Goal: Book appointment/travel/reservation

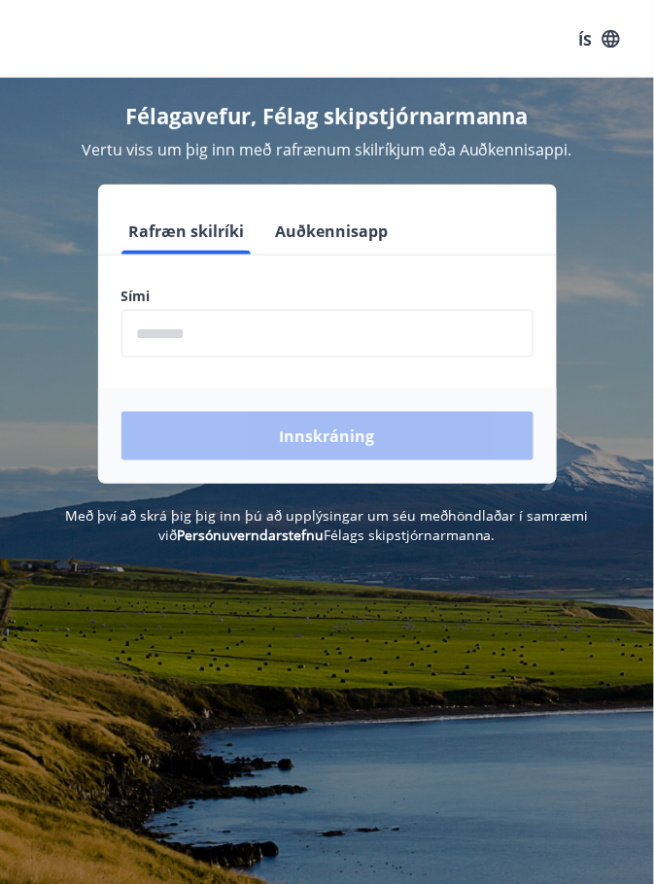
click at [185, 329] on input "phone" at bounding box center [327, 334] width 412 height 48
type input "********"
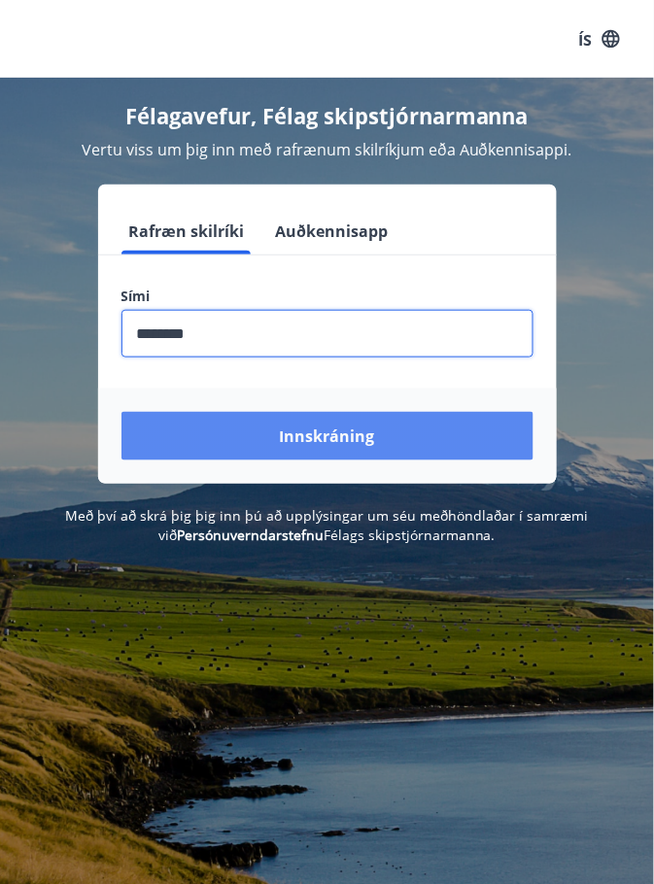
click at [331, 450] on button "Innskráning" at bounding box center [327, 436] width 412 height 49
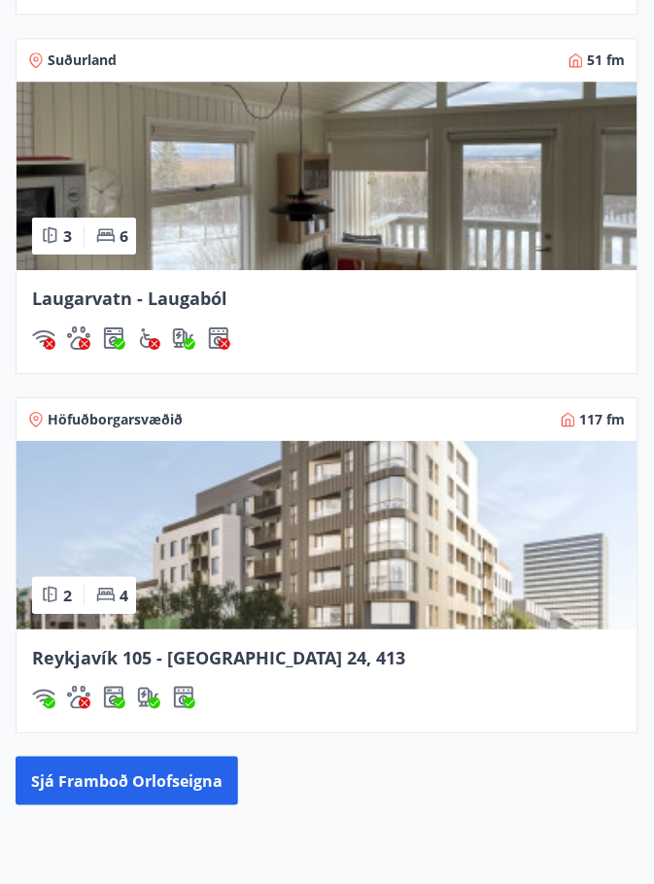
scroll to position [2549, 0]
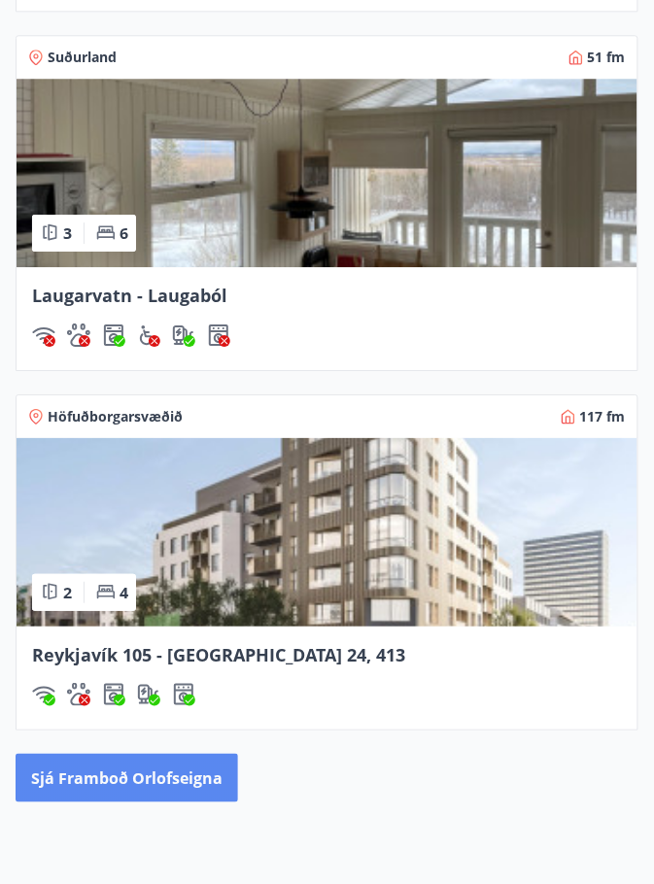
click at [148, 771] on font "Sjá framboð orlofseigna" at bounding box center [126, 778] width 191 height 21
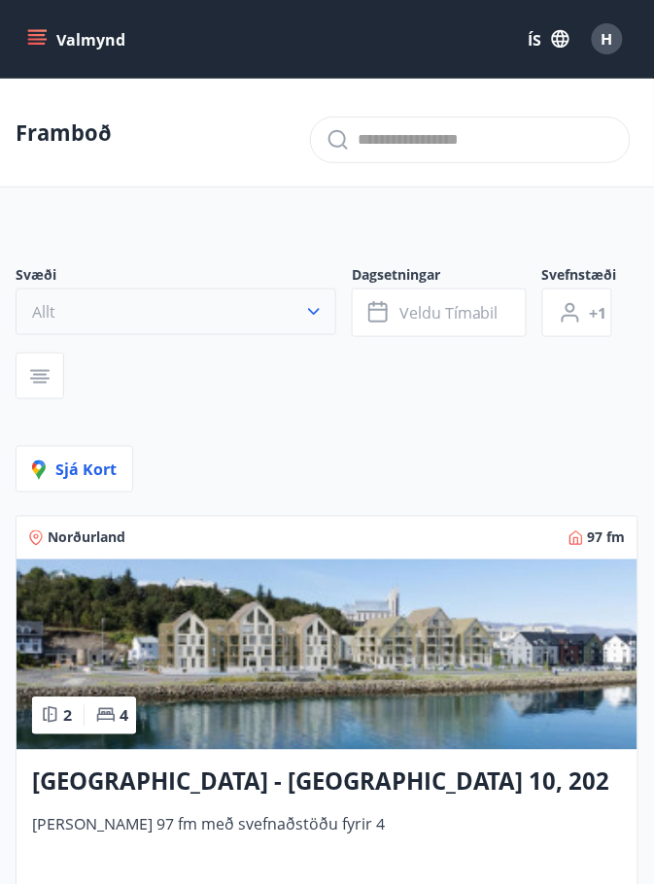
click at [311, 310] on icon "button" at bounding box center [314, 312] width 12 height 7
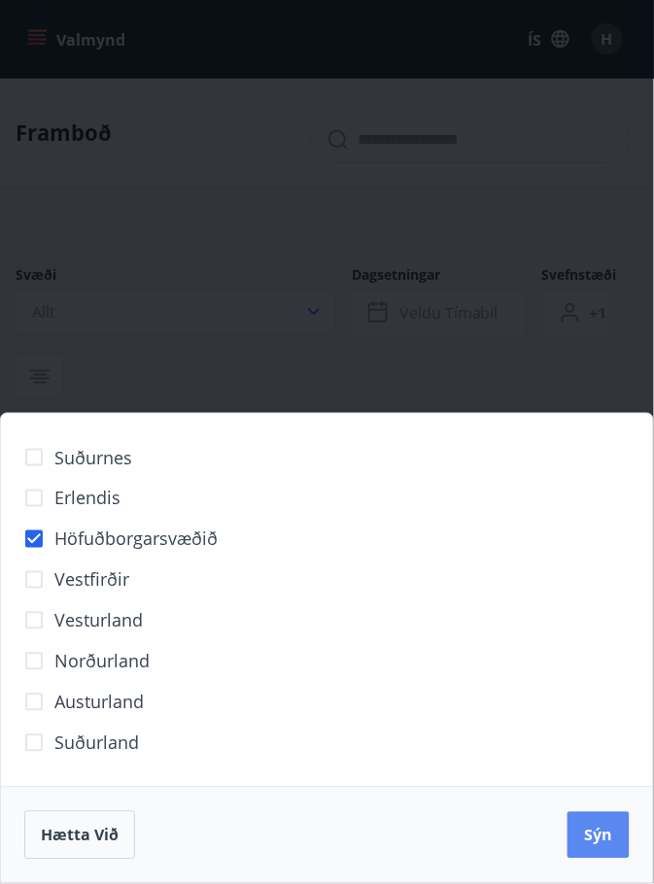
click at [600, 846] on font "Sýn" at bounding box center [599, 835] width 28 height 21
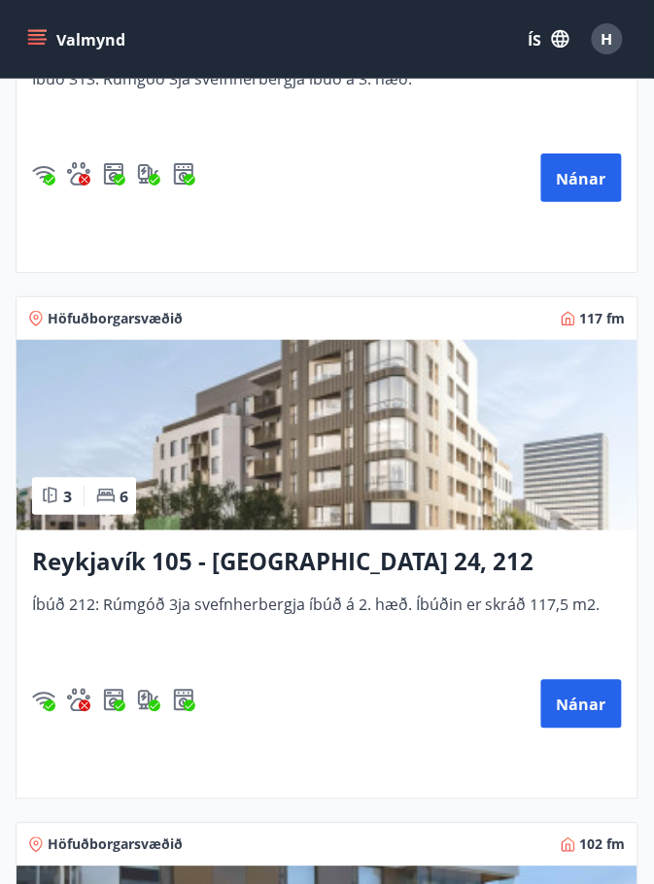
scroll to position [1849, 0]
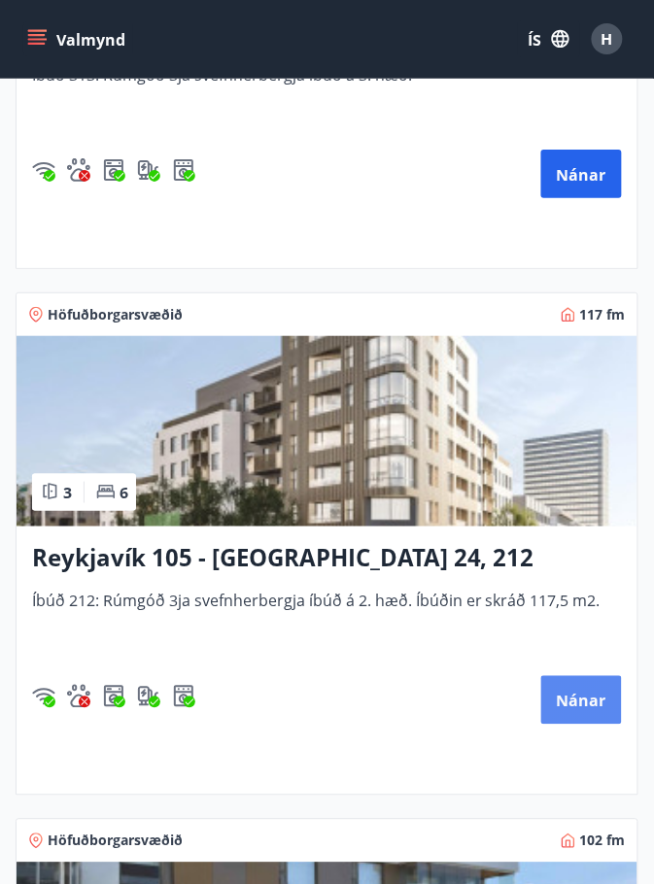
click at [581, 701] on font "Nánar" at bounding box center [581, 700] width 50 height 21
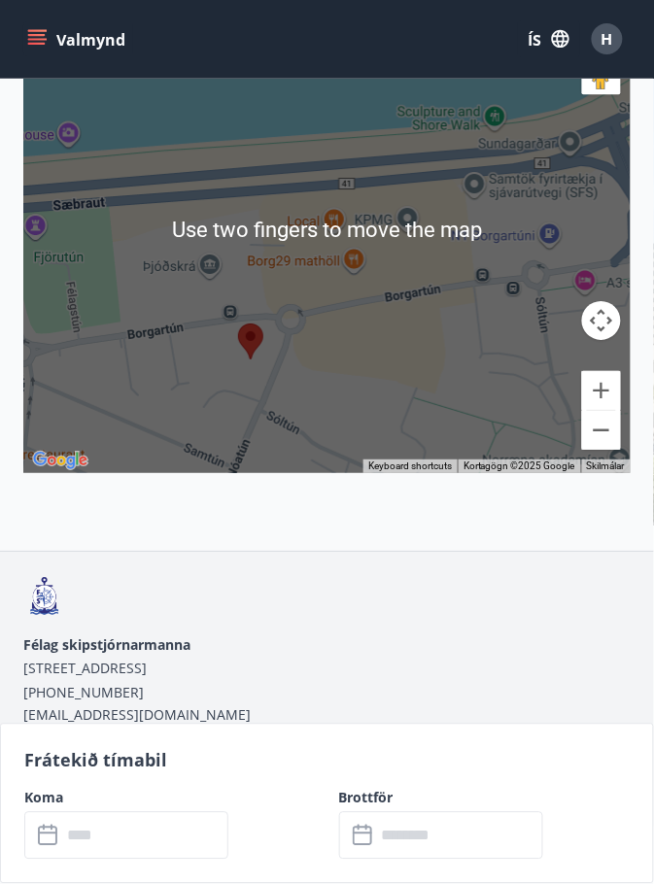
scroll to position [3602, 0]
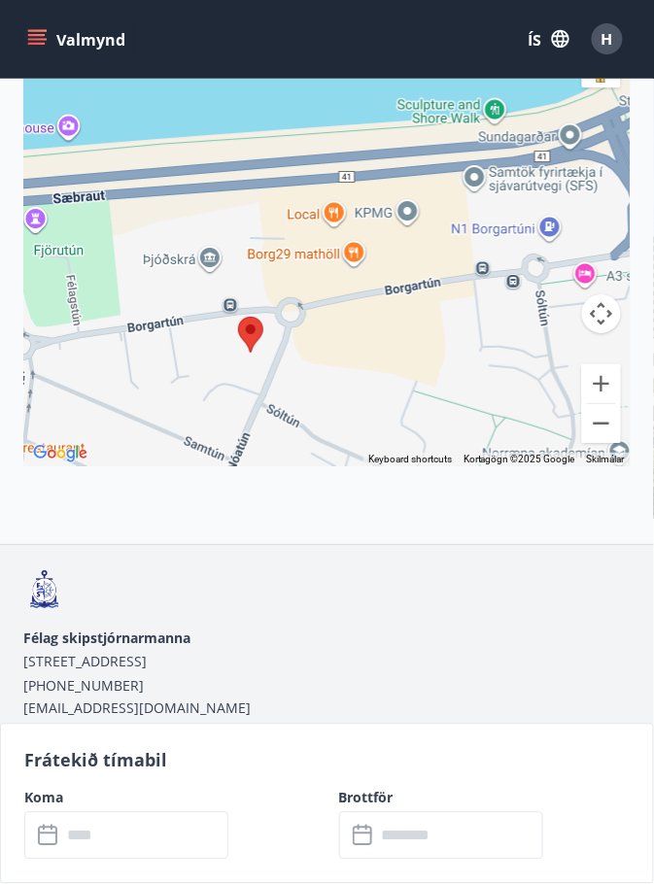
click at [500, 324] on div at bounding box center [326, 224] width 607 height 486
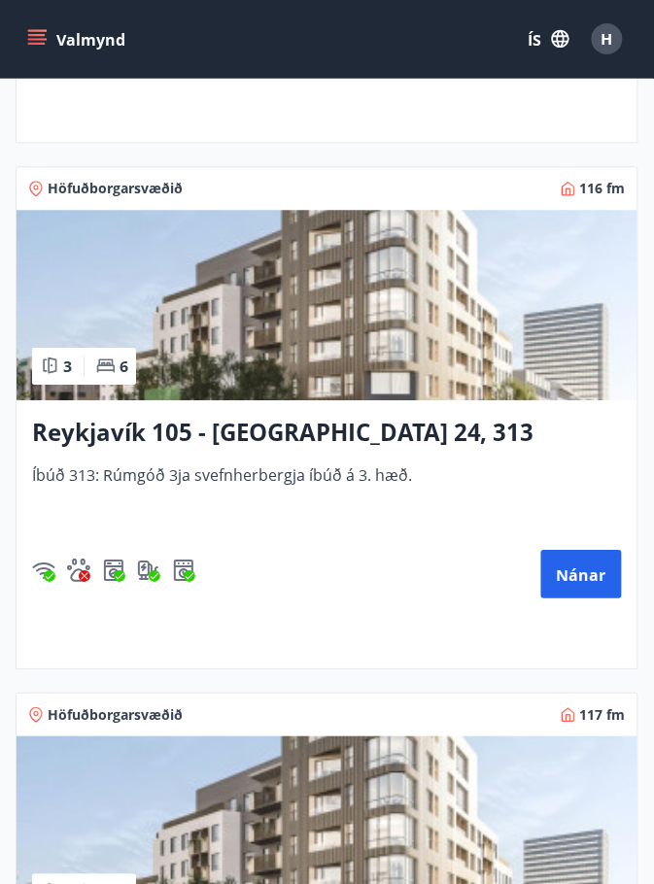
scroll to position [1448, 0]
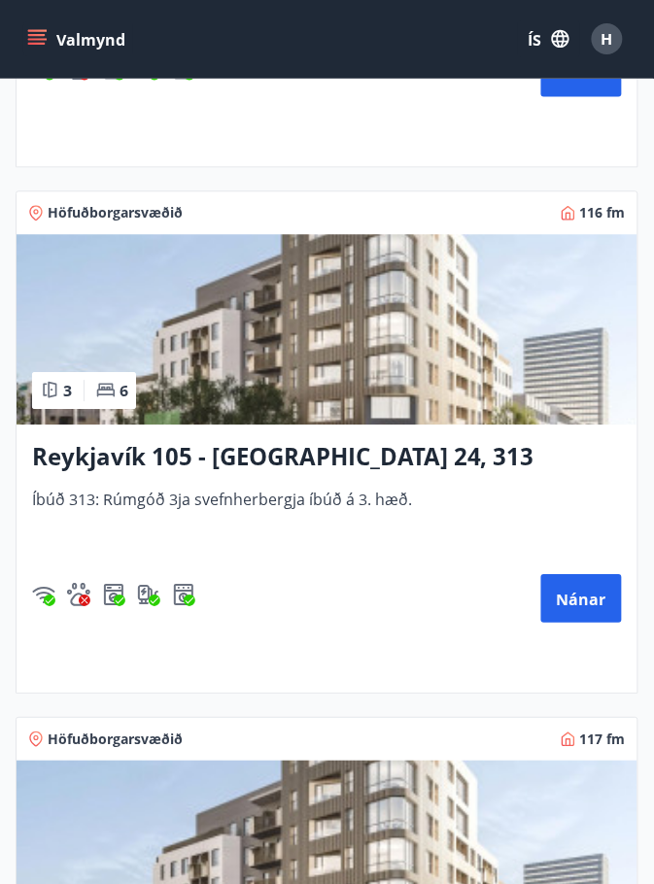
click at [320, 475] on div "Reykjavík 105 - Borgartúni 24, 313 Íbúð 313: Rúmgóð 3ja svefnherbergja íbúð á 3…" at bounding box center [327, 559] width 621 height 268
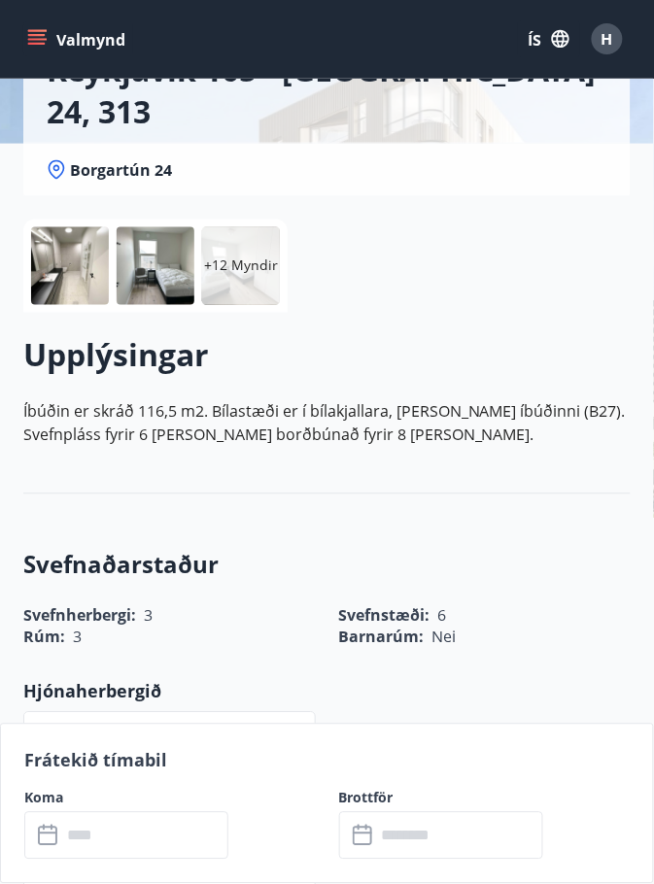
scroll to position [225, 0]
click at [102, 859] on input "text" at bounding box center [144, 836] width 167 height 48
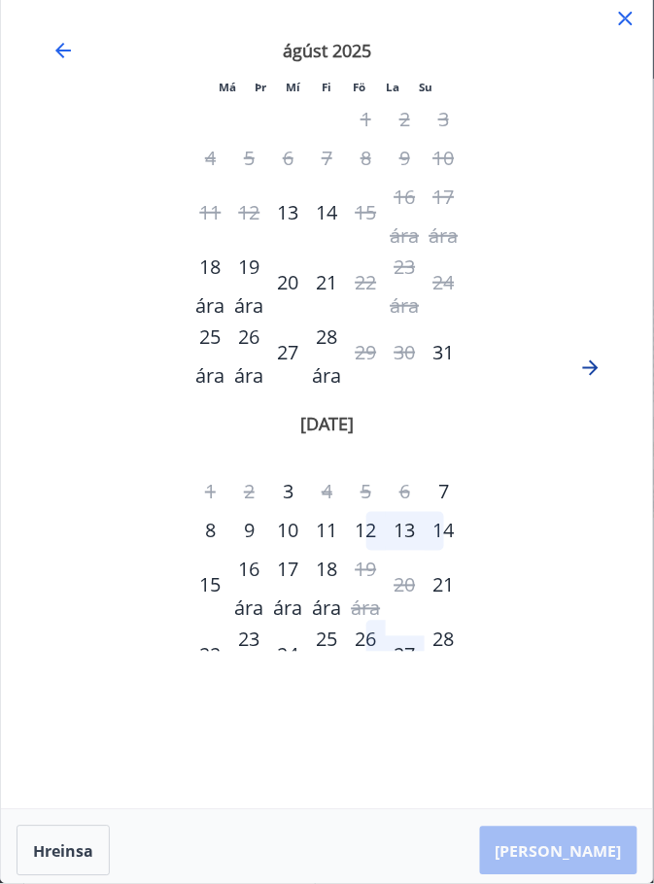
click at [593, 377] on icon "Færðu þig áfram til að skipta yfir í næsta mánuð." at bounding box center [590, 367] width 23 height 23
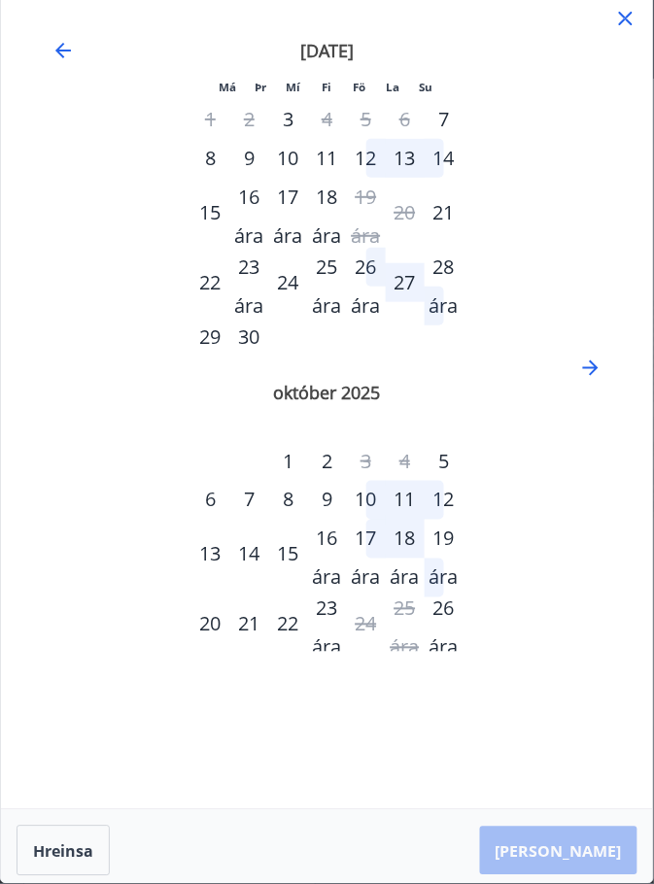
click at [605, 390] on div "[DATE] 1 2 3 4 5 6 7 8 9 10 11 12 13 14 15 16 ára 17 ára 18 ára 19 ára 20 21 22…" at bounding box center [326, 333] width 605 height 637
click at [598, 372] on icon "Færðu þig áfram til að skipta yfir í næsta mánuð." at bounding box center [590, 367] width 23 height 23
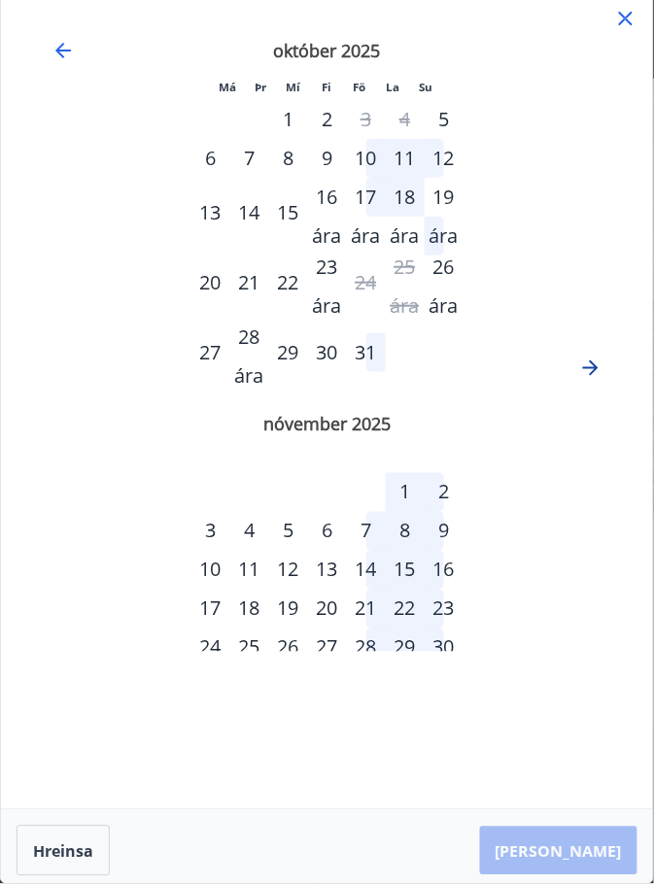
click at [597, 377] on icon "Færðu þig áfram til að skipta yfir í næsta mánuð." at bounding box center [590, 367] width 23 height 23
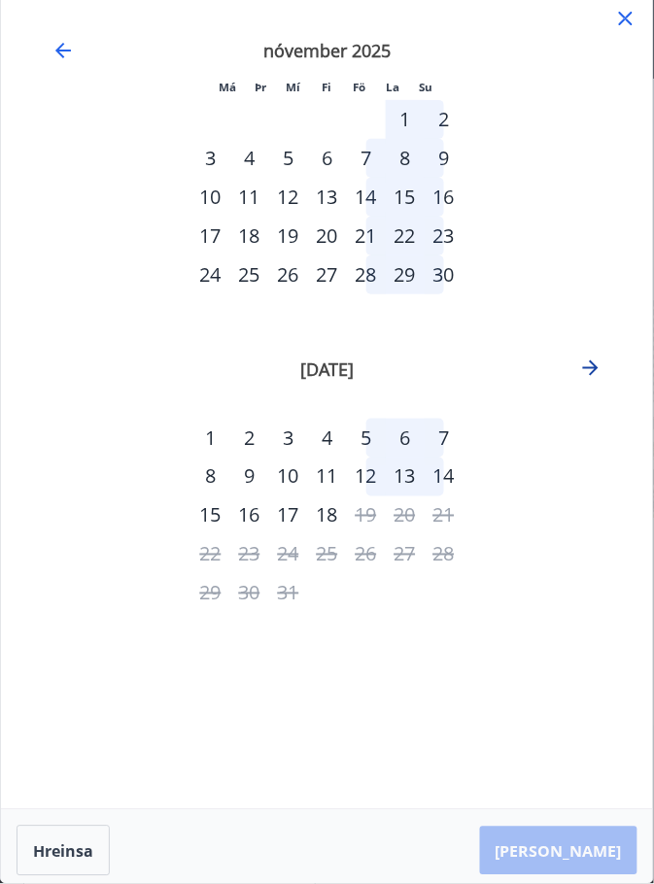
click at [600, 377] on icon "Færðu þig áfram til að skipta yfir í næsta mánuð." at bounding box center [590, 367] width 23 height 23
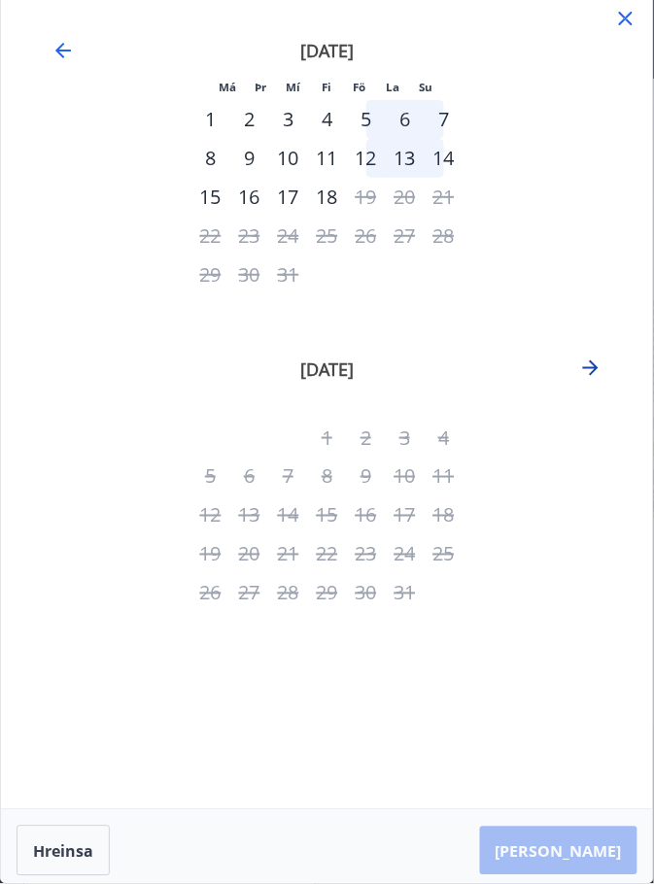
click at [599, 378] on icon "Færðu þig áfram til að skipta yfir í næsta mánuð." at bounding box center [590, 367] width 23 height 23
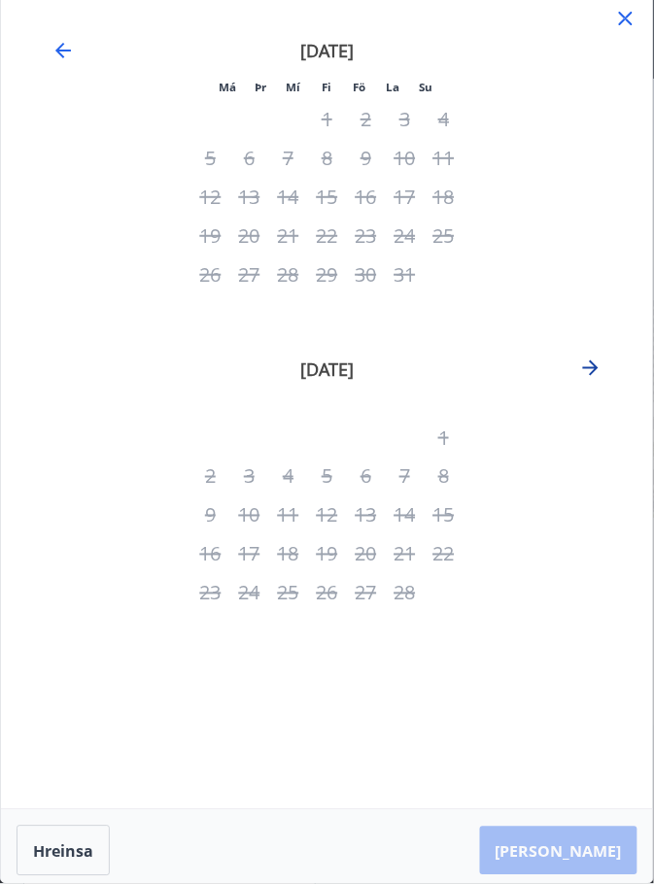
click at [595, 375] on icon "Færðu þig áfram til að skipta yfir í næsta mánuð." at bounding box center [590, 367] width 23 height 23
click at [598, 374] on icon "Færðu þig áfram til að skipta yfir í næsta mánuð." at bounding box center [590, 367] width 23 height 23
click at [601, 366] on icon "Færðu þig áfram til að skipta yfir í næsta mánuð." at bounding box center [590, 367] width 23 height 23
click at [614, 375] on div "[DATE] 1 2 3 4 5 6 7 8 9 10 11 12 13 14 15 16 17 18 19 20 21 22 23 24 25 26 27 …" at bounding box center [326, 333] width 605 height 637
click at [601, 372] on icon "Færðu þig áfram til að skipta yfir í næsta mánuð." at bounding box center [590, 367] width 23 height 23
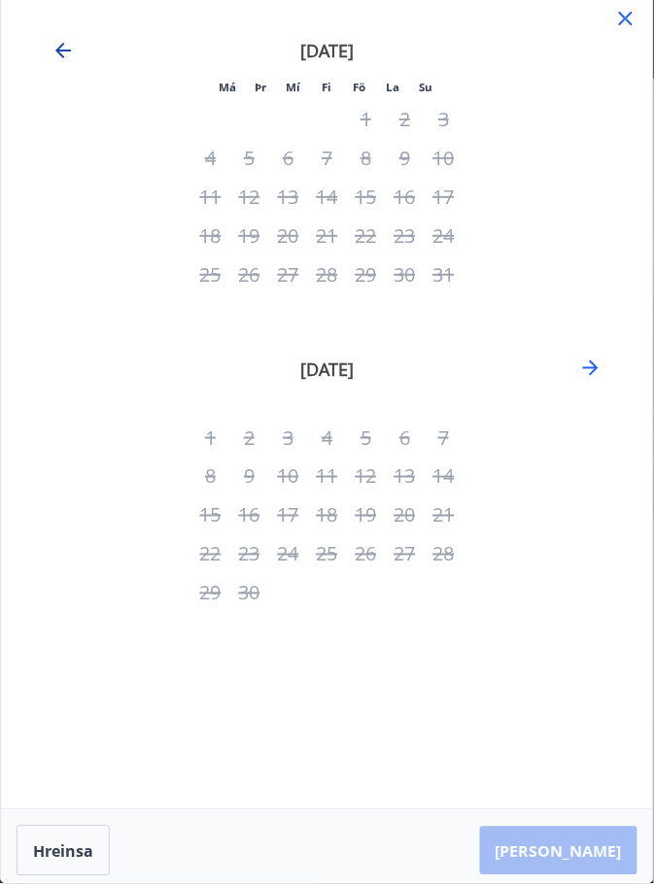
click at [66, 50] on icon "Færðu aftur á bak til að skipta yfir í fyrri mánuð." at bounding box center [63, 51] width 16 height 16
click at [65, 57] on icon "Færðu aftur á bak til að skipta yfir í fyrri mánuð." at bounding box center [62, 50] width 23 height 23
click at [66, 48] on icon "Færðu aftur á bak til að skipta yfir í fyrri mánuð." at bounding box center [62, 50] width 23 height 23
click at [66, 49] on icon "Færðu aftur á bak til að skipta yfir í fyrri mánuð." at bounding box center [62, 50] width 23 height 23
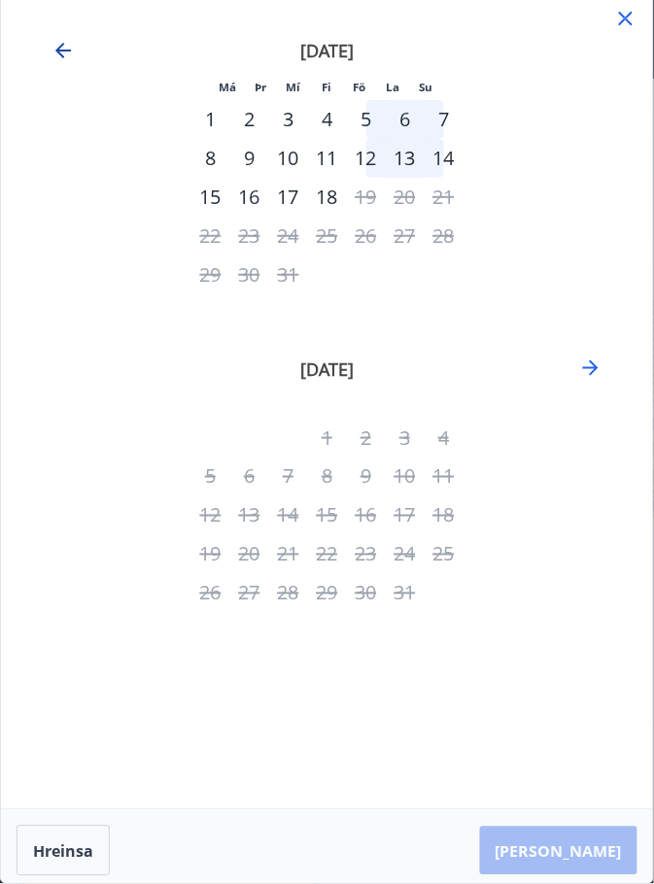
click at [60, 50] on icon "Færðu aftur á bak til að skipta yfir í fyrri mánuð." at bounding box center [63, 51] width 16 height 16
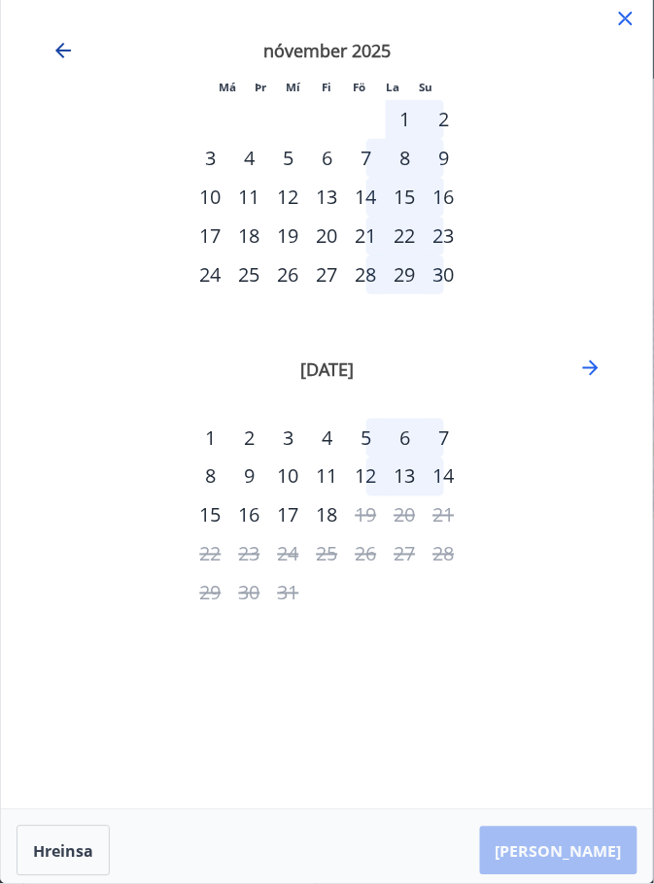
click at [60, 50] on icon "Færðu aftur á bak til að skipta yfir í fyrri mánuð." at bounding box center [63, 51] width 16 height 16
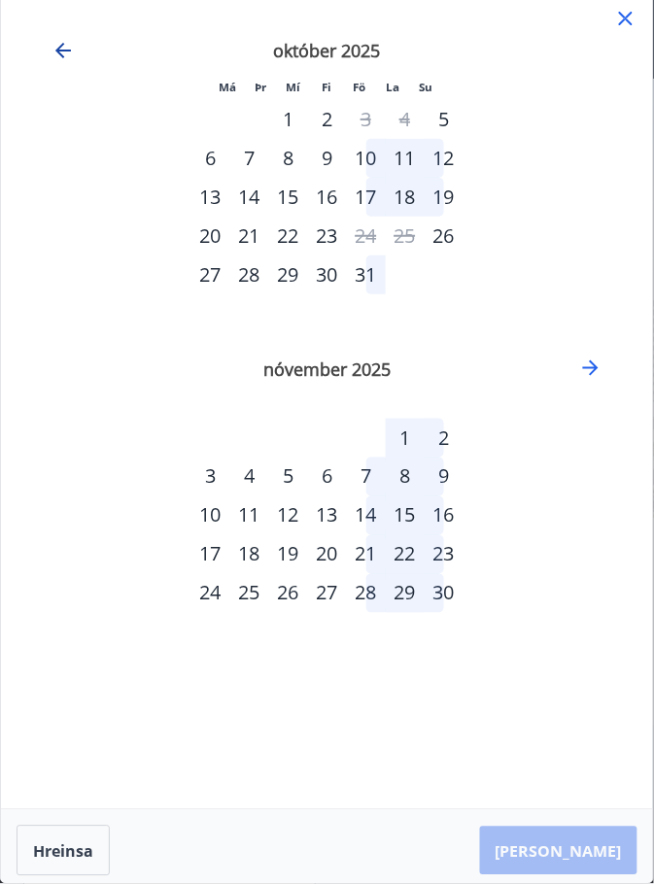
click at [70, 43] on icon "Færðu aftur á bak til að skipta yfir í fyrri mánuð." at bounding box center [62, 50] width 23 height 23
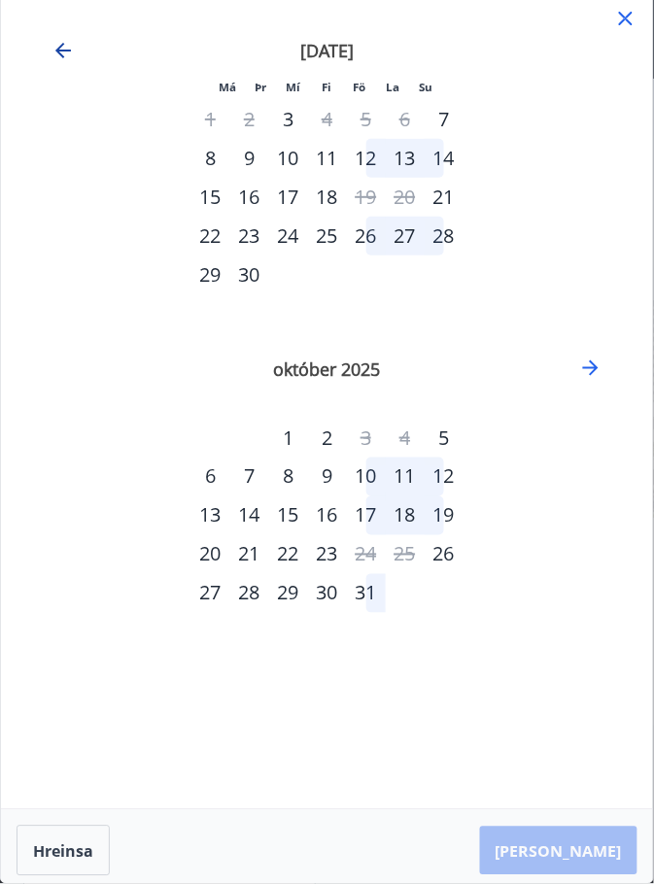
click at [71, 54] on icon "Færðu aftur á bak til að skipta yfir í fyrri mánuð." at bounding box center [62, 50] width 23 height 23
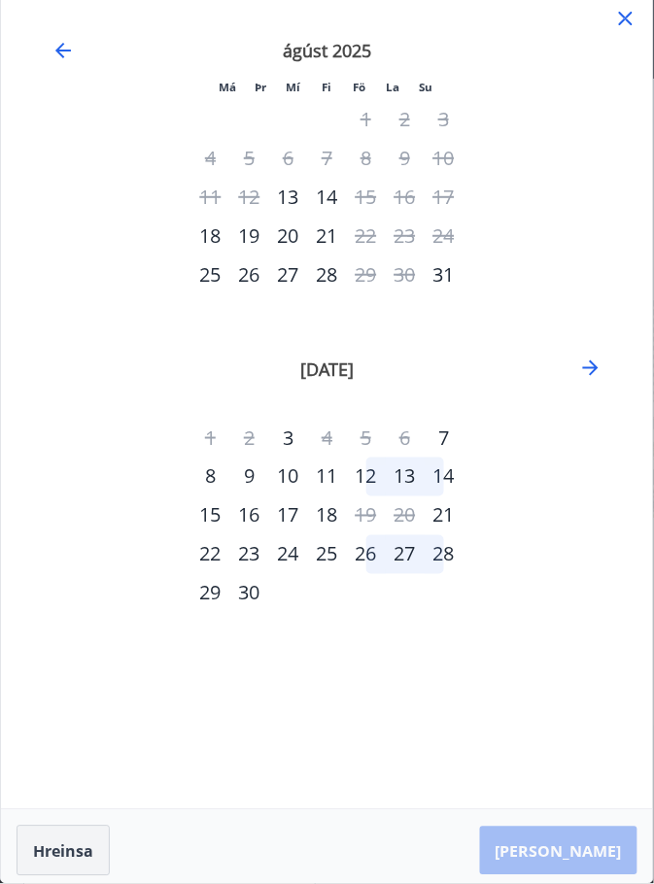
click at [61, 862] on font "Hreinsa" at bounding box center [63, 851] width 60 height 21
click at [67, 57] on icon "Færðu aftur á bak til að skipta yfir í fyrri mánuð." at bounding box center [62, 50] width 23 height 23
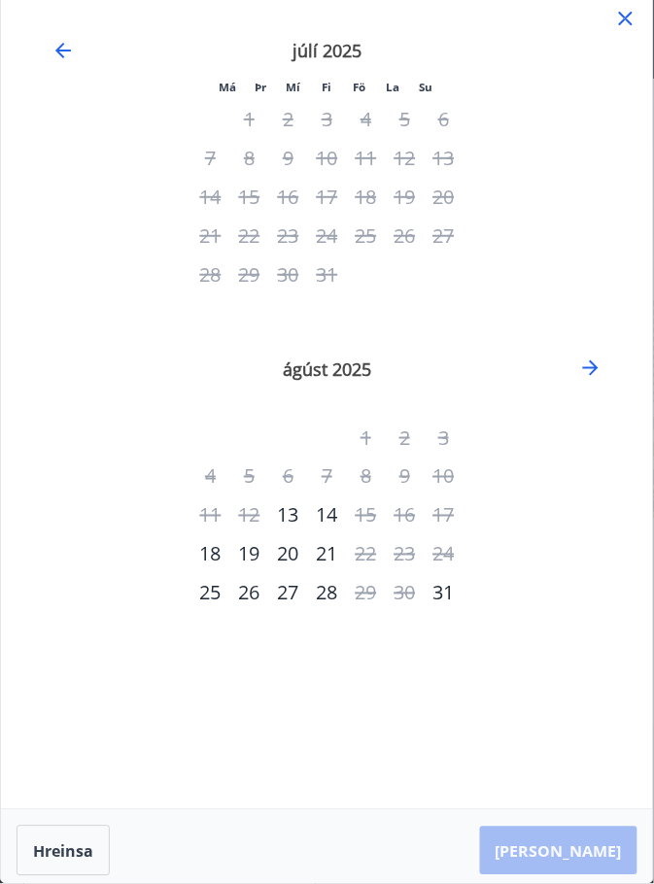
click at [625, 17] on icon at bounding box center [625, 18] width 3 height 3
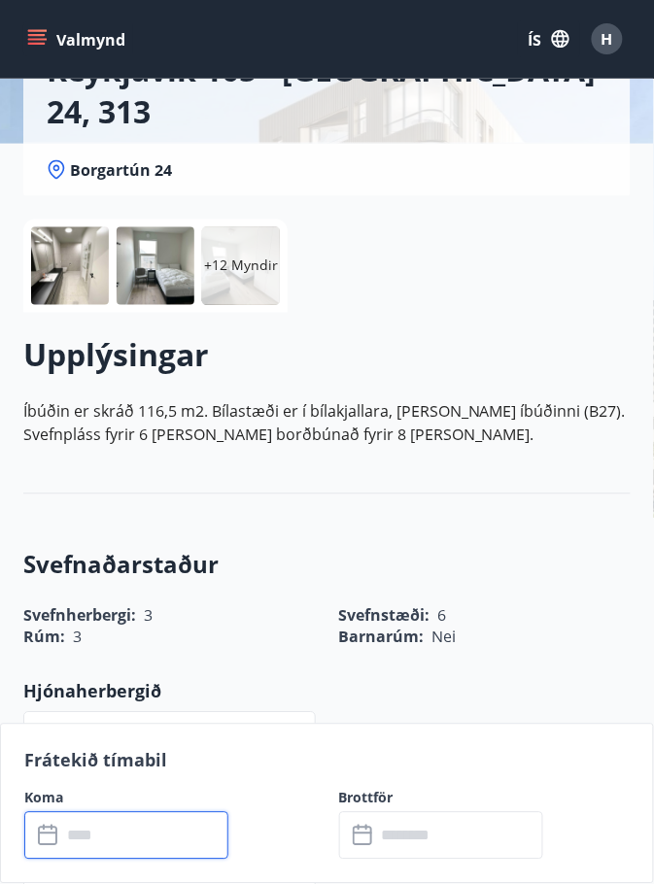
scroll to position [0, 0]
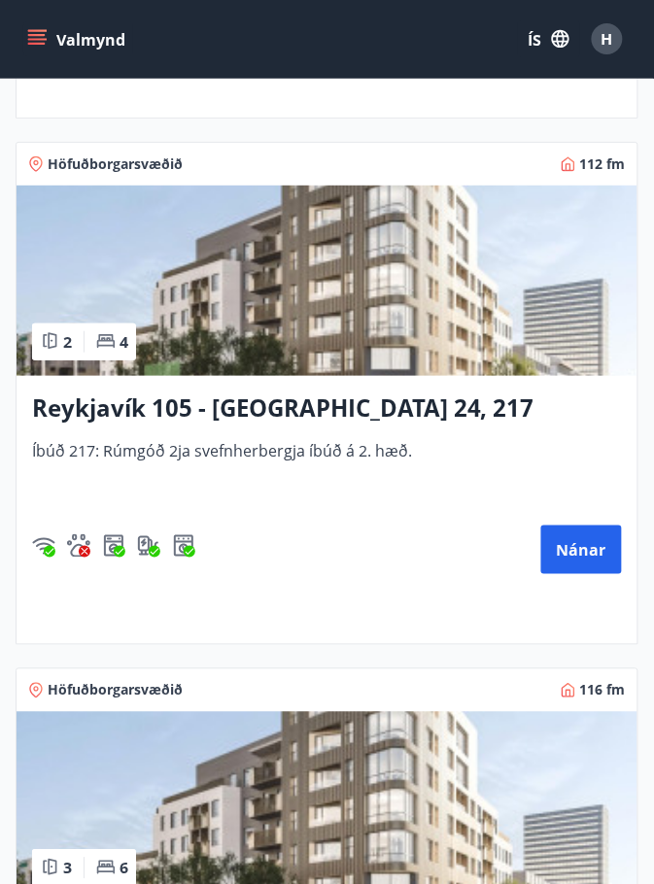
scroll to position [948, 0]
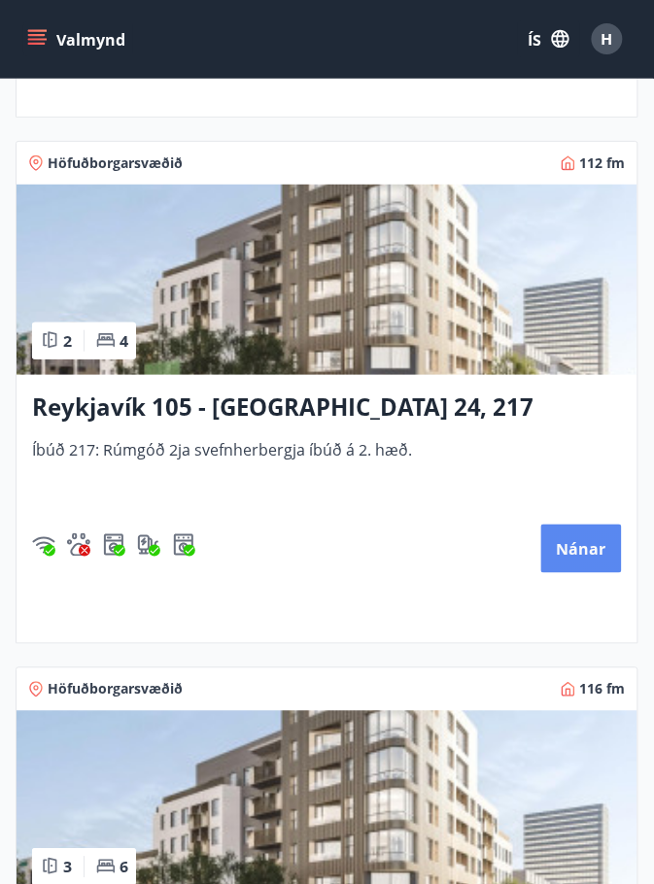
click at [584, 551] on font "Nánar" at bounding box center [581, 549] width 50 height 21
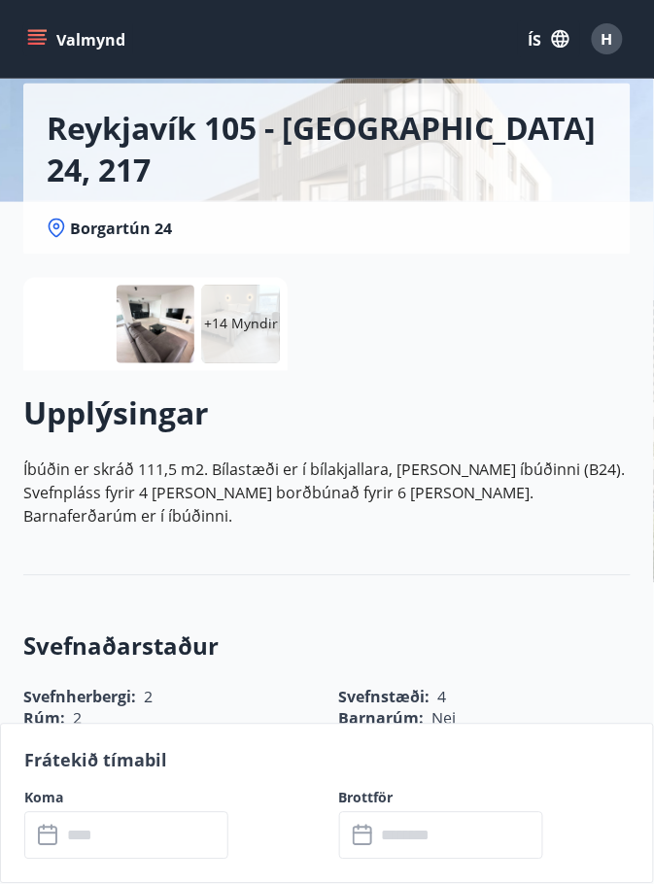
scroll to position [164, 0]
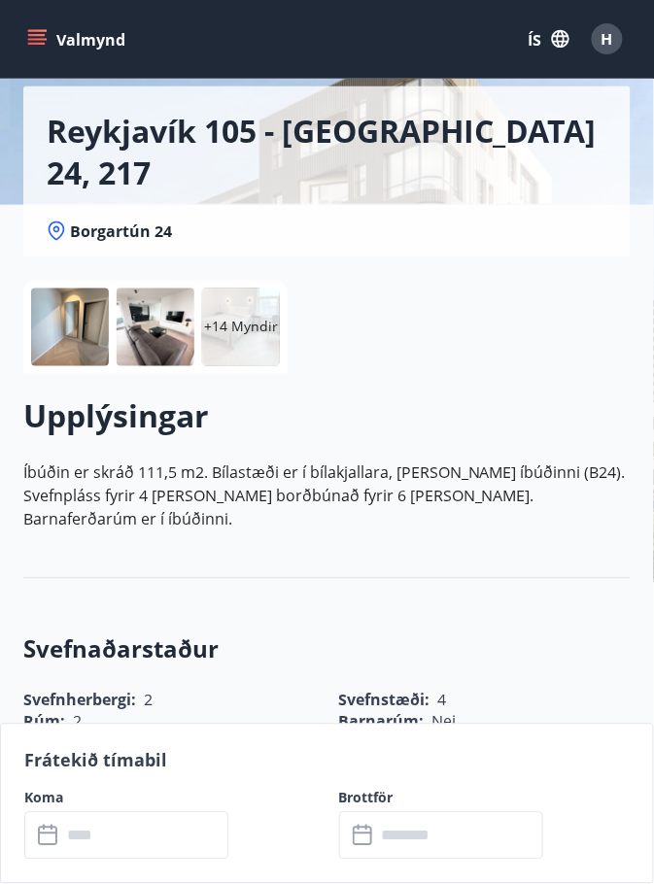
click at [177, 859] on input "text" at bounding box center [144, 836] width 167 height 48
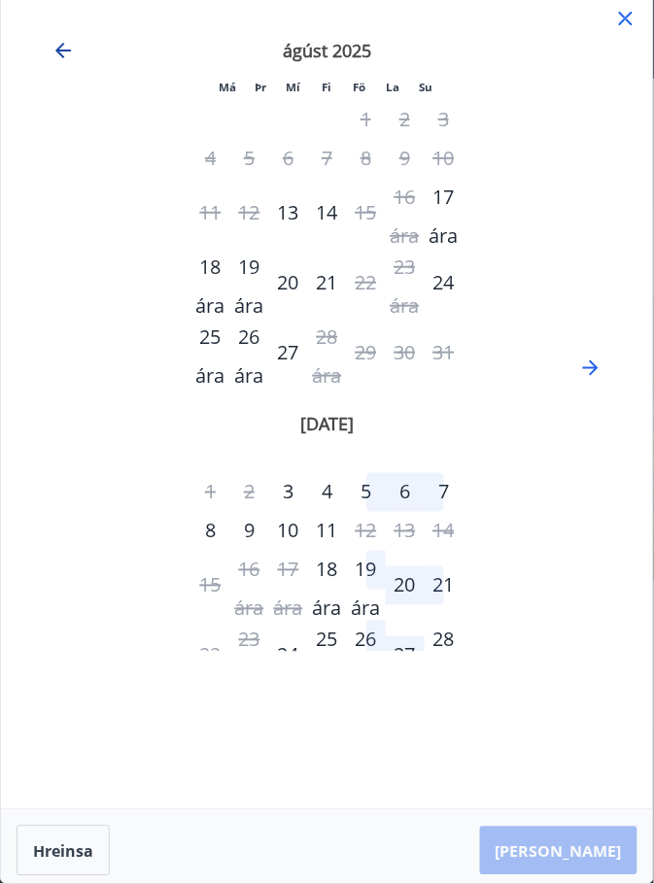
click at [64, 49] on icon "Færðu aftur á bak til að skipta yfir í fyrri mánuð." at bounding box center [62, 50] width 23 height 23
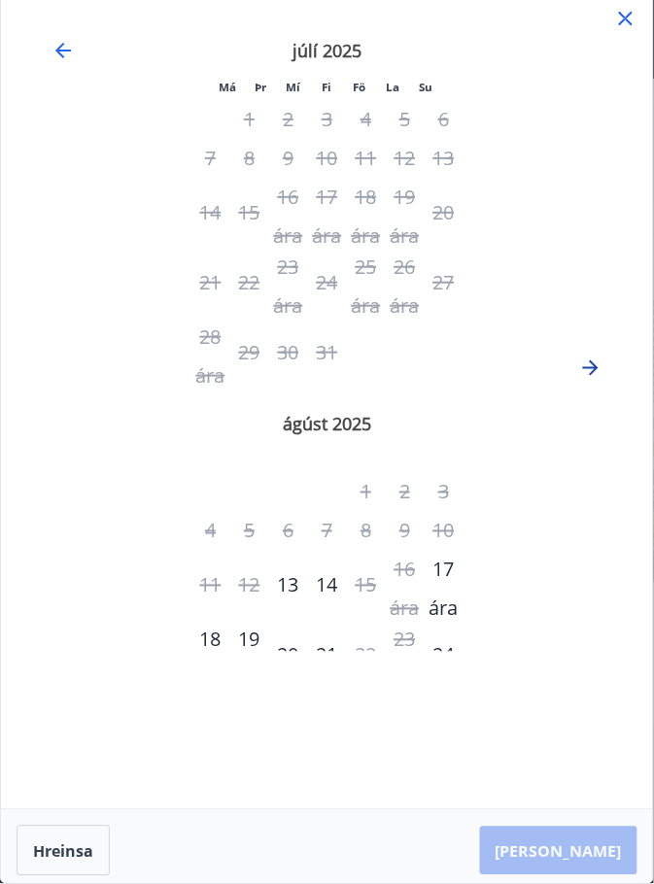
click at [591, 380] on icon "Færðu þig áfram til að skipta yfir í næsta mánuð." at bounding box center [590, 367] width 23 height 23
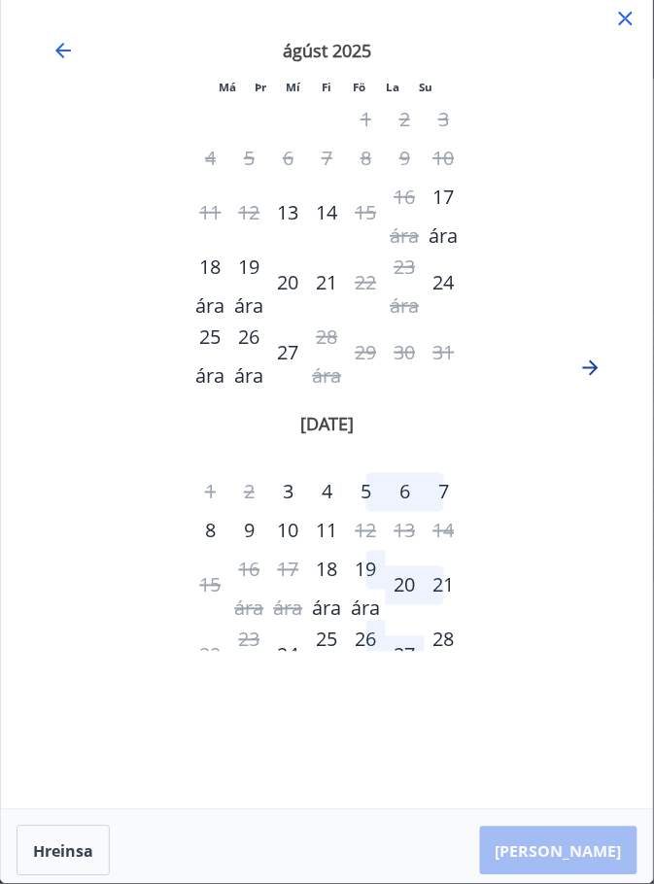
click at [598, 371] on icon "Færðu þig áfram til að skipta yfir í næsta mánuð." at bounding box center [590, 367] width 23 height 23
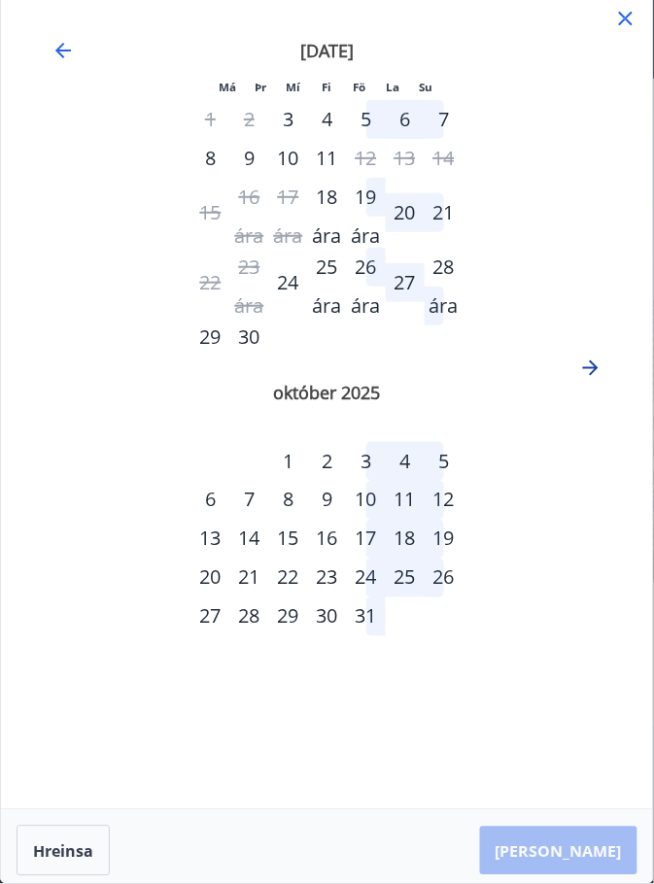
click at [597, 373] on icon "Færðu þig áfram til að skipta yfir í næsta mánuð." at bounding box center [590, 367] width 23 height 23
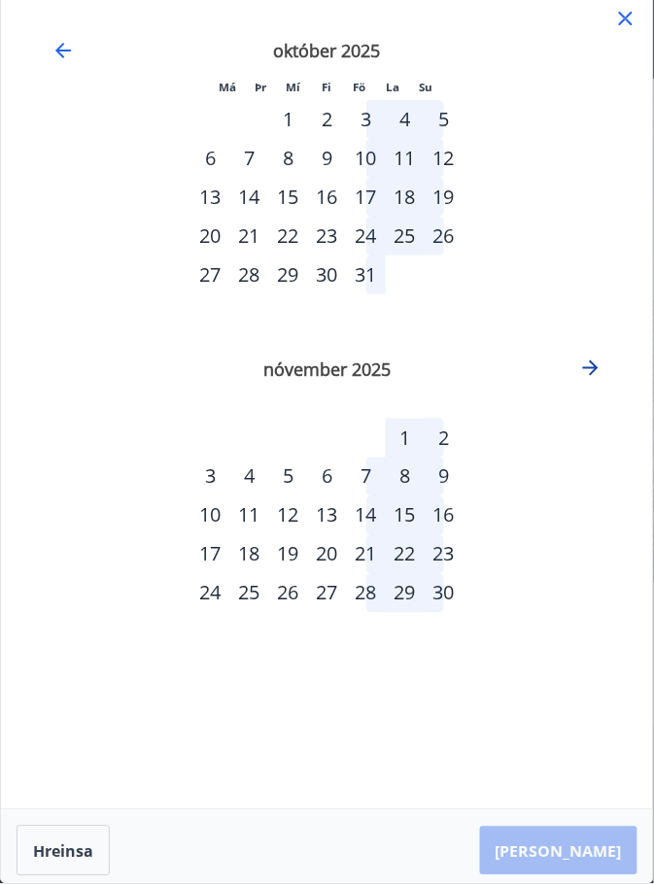
click at [598, 363] on icon "Færðu þig áfram til að skipta yfir í næsta mánuð." at bounding box center [590, 367] width 23 height 23
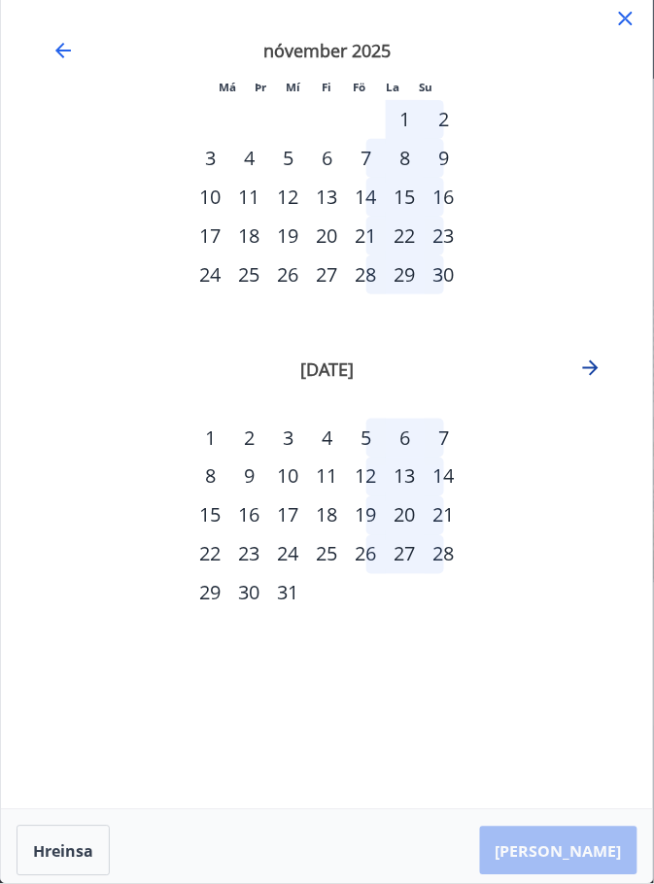
click at [598, 369] on icon "Færðu þig áfram til að skipta yfir í næsta mánuð." at bounding box center [590, 367] width 23 height 23
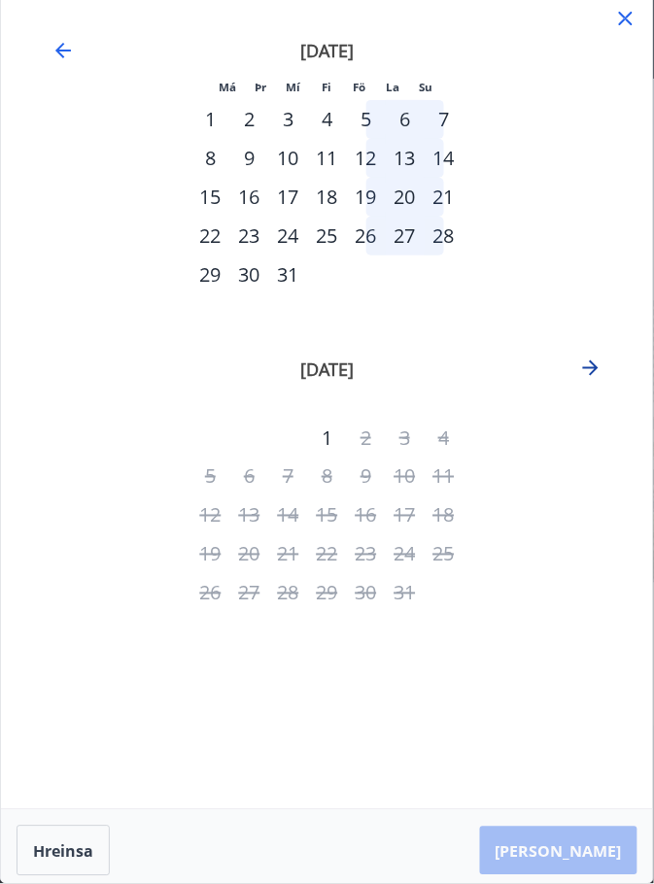
click at [598, 368] on icon "Færðu þig áfram til að skipta yfir í næsta mánuð." at bounding box center [591, 368] width 16 height 16
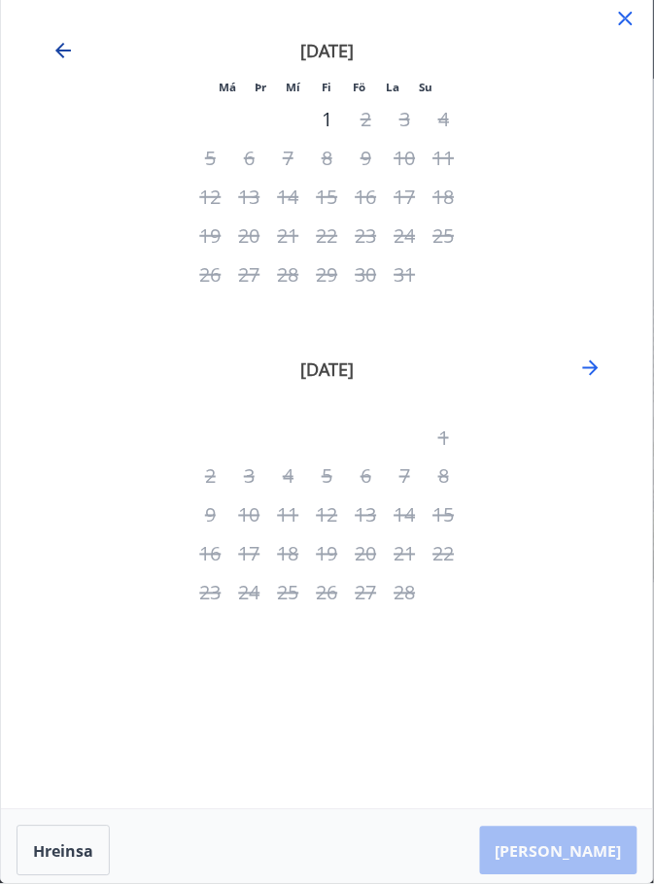
click at [70, 47] on icon "Færðu aftur á bak til að skipta yfir í fyrri mánuð." at bounding box center [62, 50] width 23 height 23
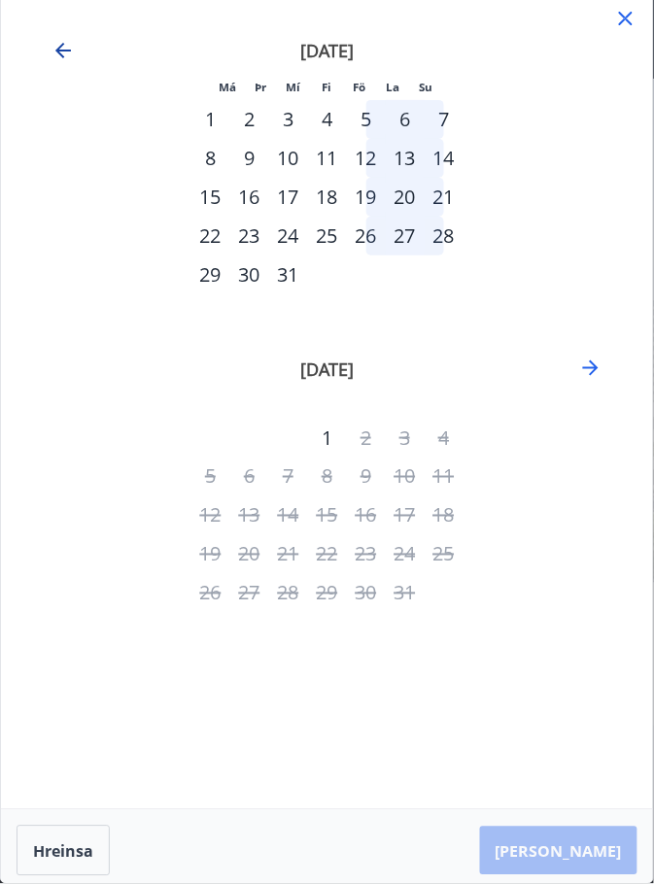
click at [56, 50] on icon "Færðu aftur á bak til að skipta yfir í fyrri mánuð." at bounding box center [63, 51] width 16 height 16
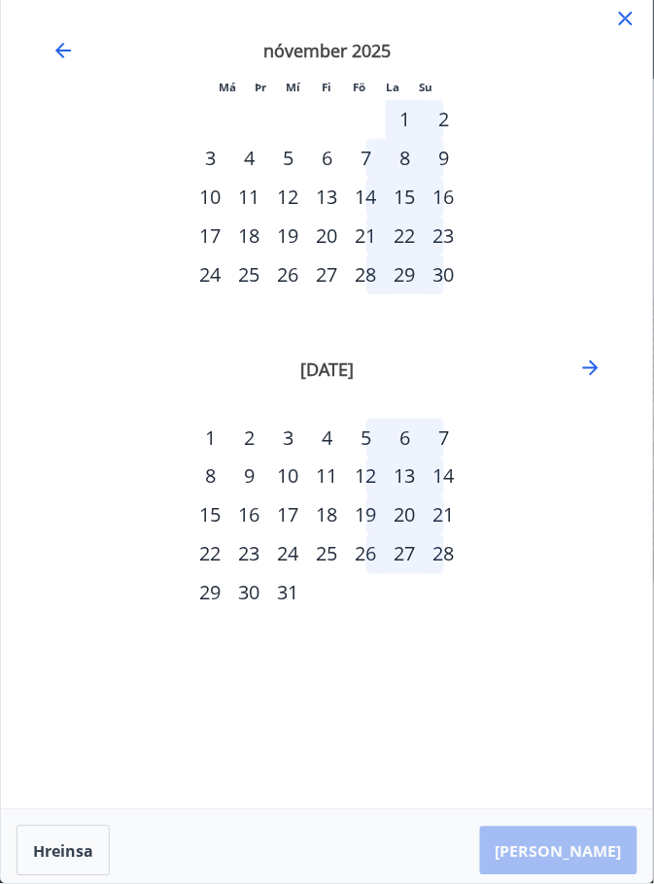
click at [620, 31] on div at bounding box center [625, 21] width 23 height 29
click at [625, 17] on icon at bounding box center [625, 18] width 3 height 3
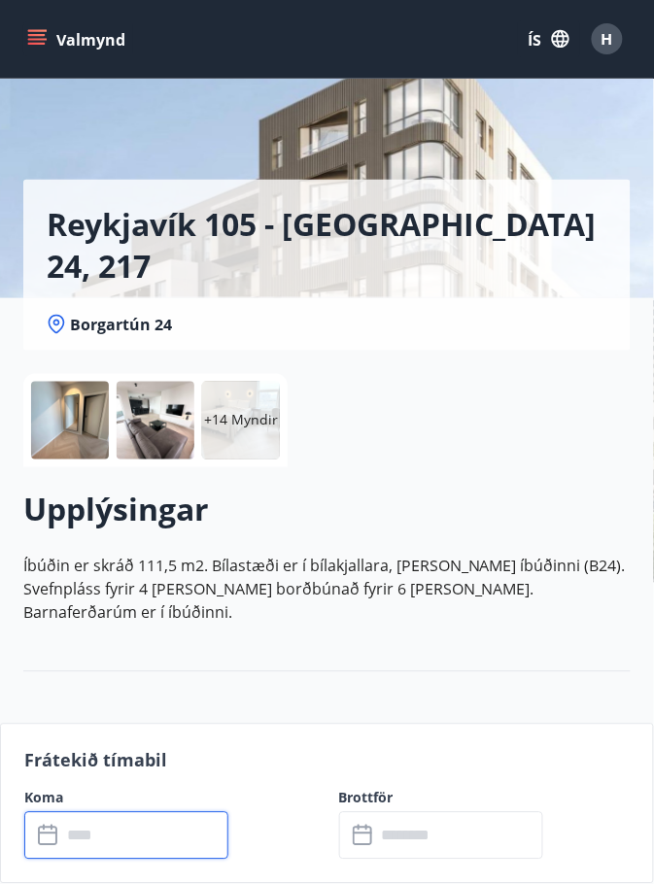
scroll to position [0, 0]
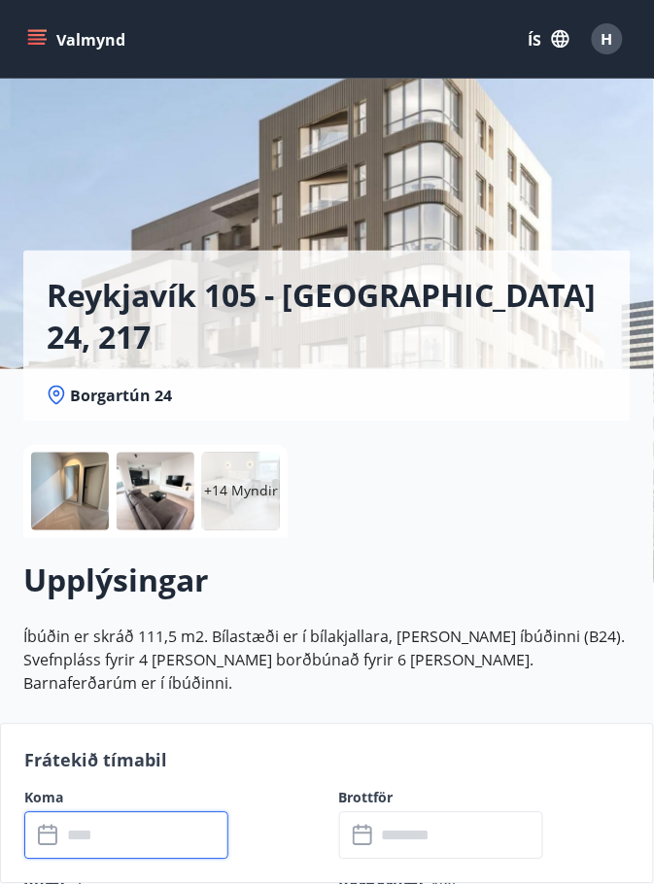
click at [42, 29] on icon "matseðill" at bounding box center [36, 38] width 19 height 19
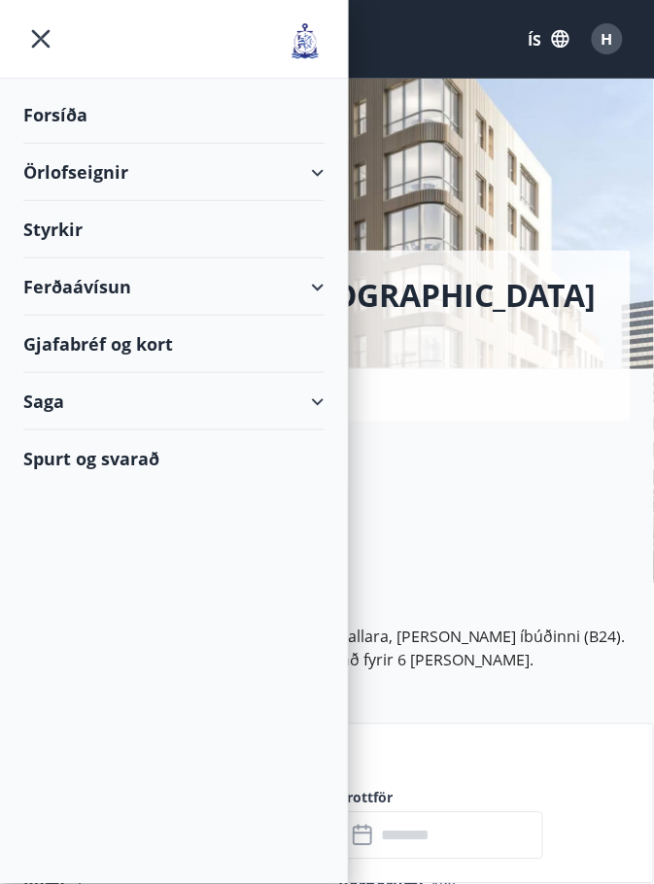
click at [141, 458] on font "Spurt og svarað" at bounding box center [91, 458] width 136 height 23
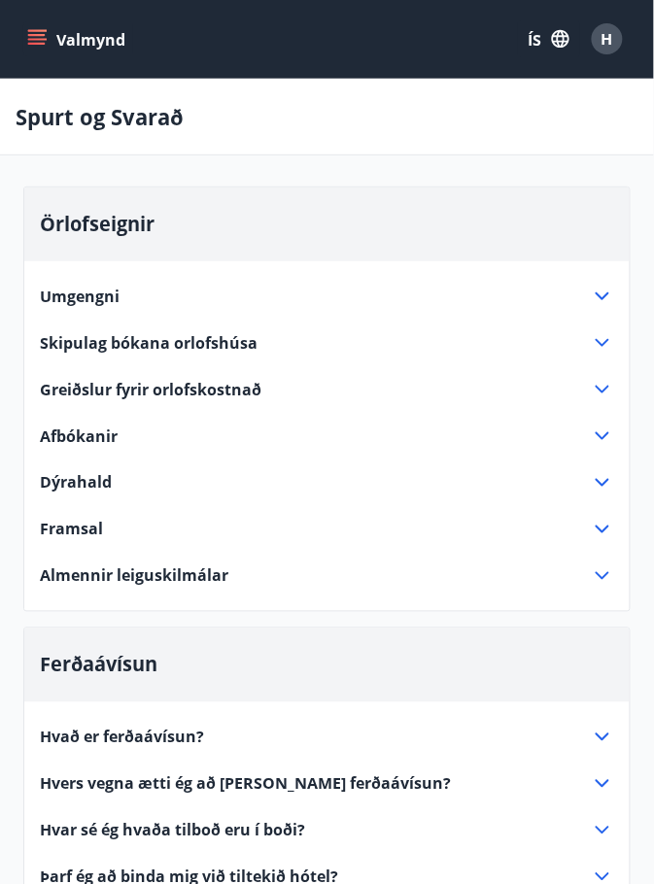
click at [608, 344] on icon at bounding box center [601, 342] width 23 height 23
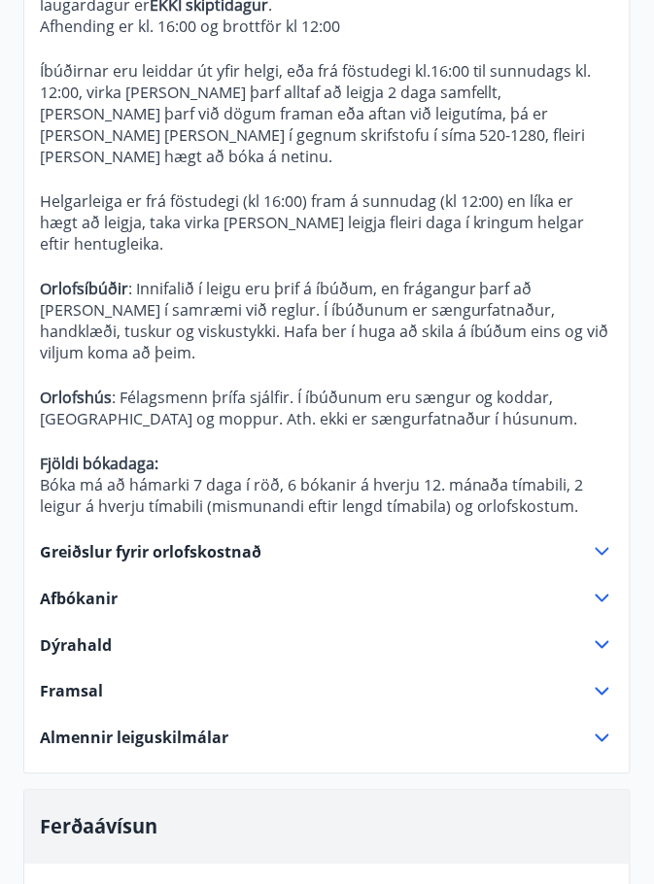
scroll to position [776, 0]
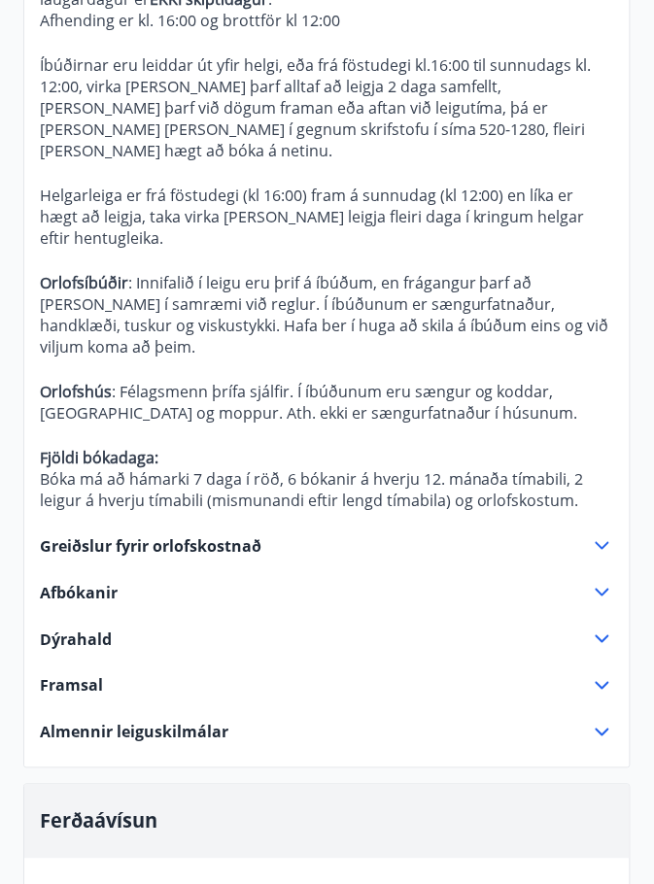
click at [608, 627] on icon at bounding box center [601, 638] width 23 height 23
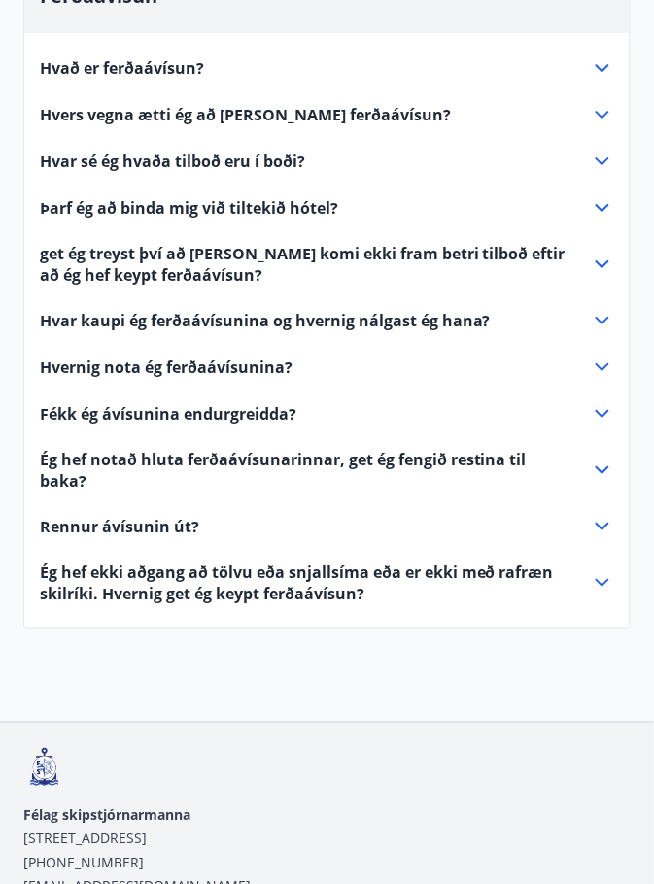
scroll to position [746, 0]
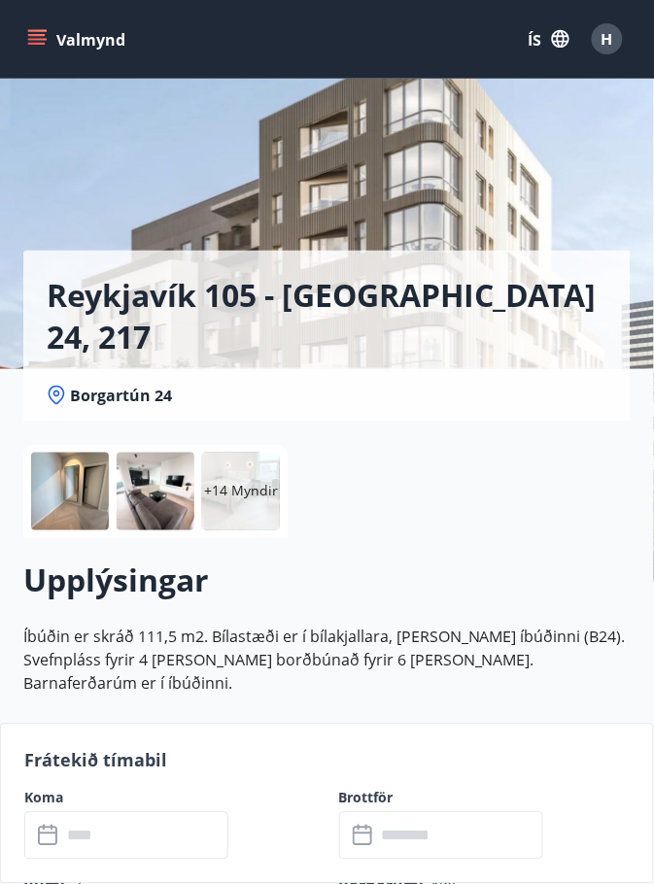
click at [40, 30] on icon "matseðill" at bounding box center [38, 31] width 21 height 2
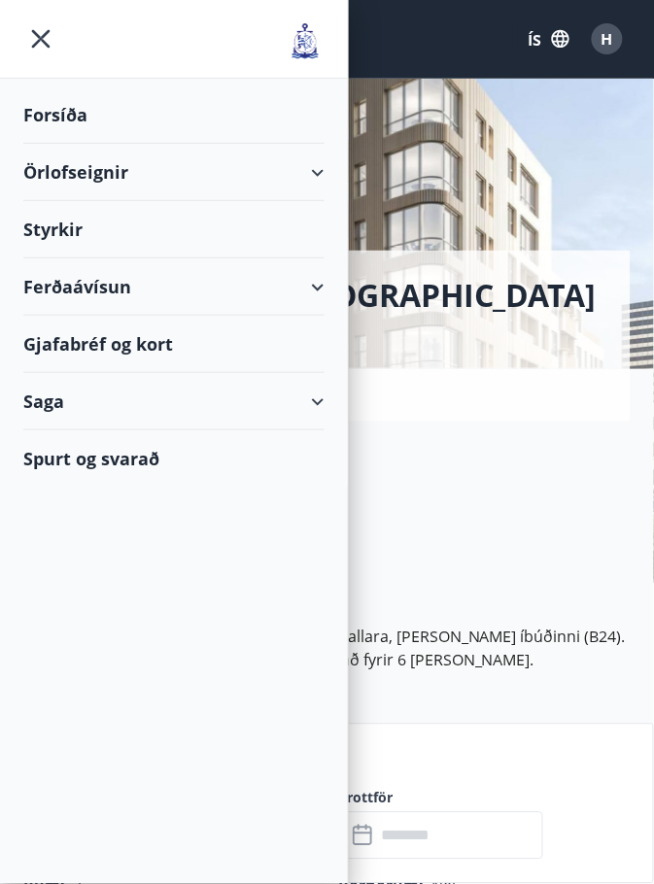
click at [55, 33] on icon "matseðill" at bounding box center [40, 38] width 35 height 35
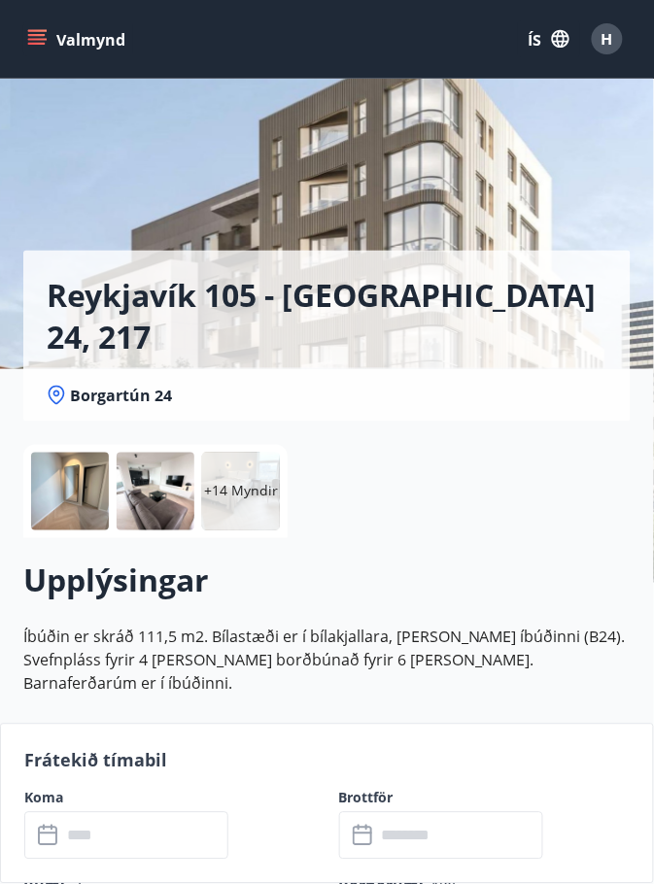
click at [113, 29] on font "Valmynd" at bounding box center [90, 39] width 69 height 21
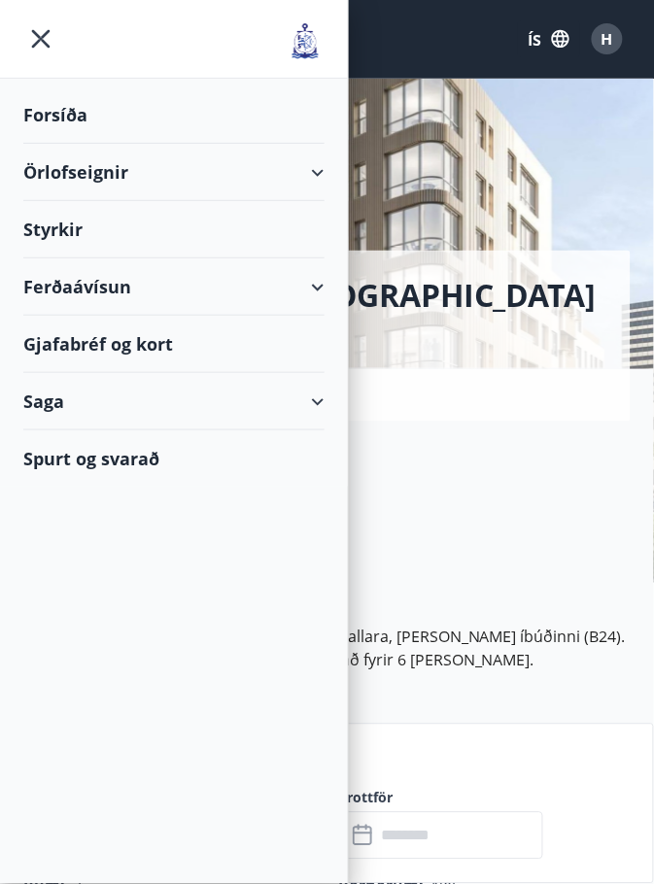
click at [70, 118] on font "Forsíða" at bounding box center [55, 114] width 64 height 23
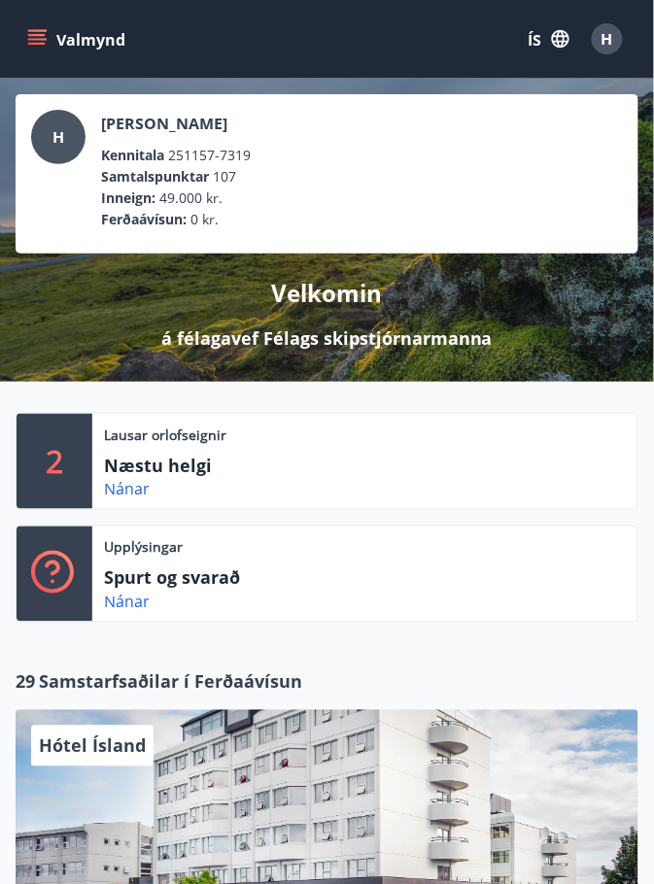
click at [615, 44] on div "H" at bounding box center [606, 38] width 31 height 31
click at [159, 452] on div "Lausar orlofseignir Næstu helgi Nánar" at bounding box center [364, 461] width 545 height 95
click at [127, 492] on font "Nánar" at bounding box center [127, 489] width 46 height 21
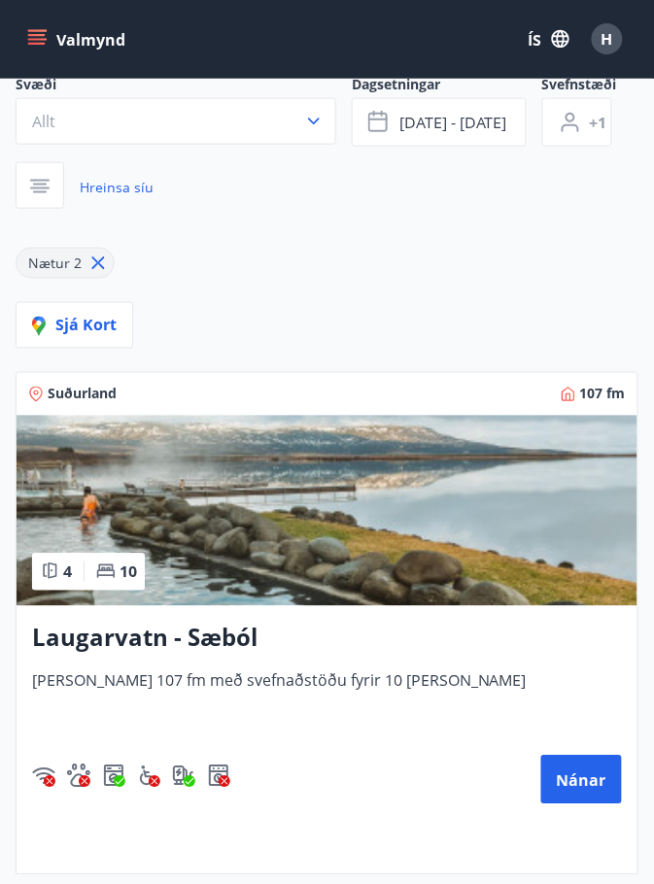
scroll to position [180, 0]
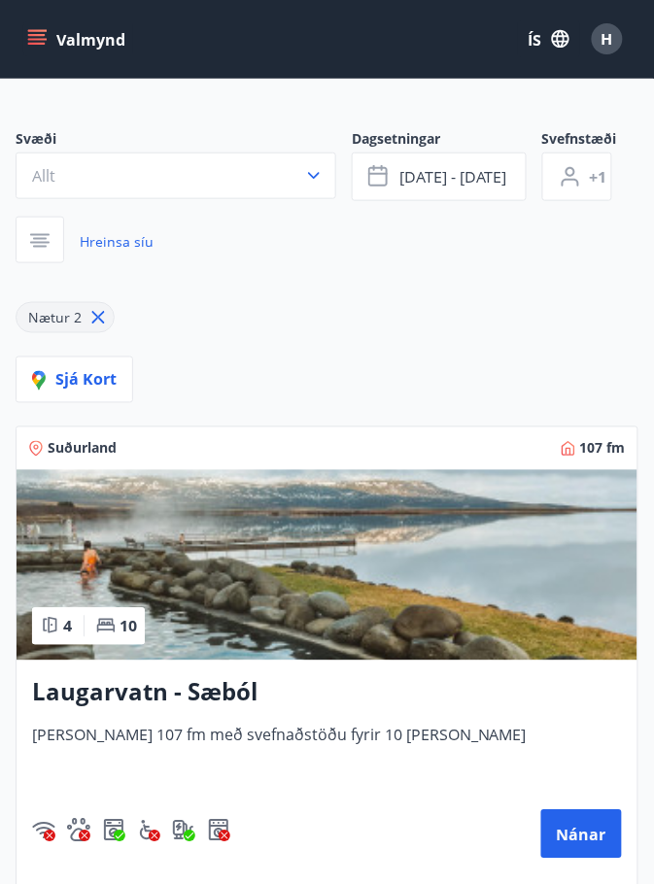
click at [479, 746] on span "[PERSON_NAME] 107 fm með svefnaðstöðu fyrir 10 [PERSON_NAME]" at bounding box center [326, 756] width 589 height 64
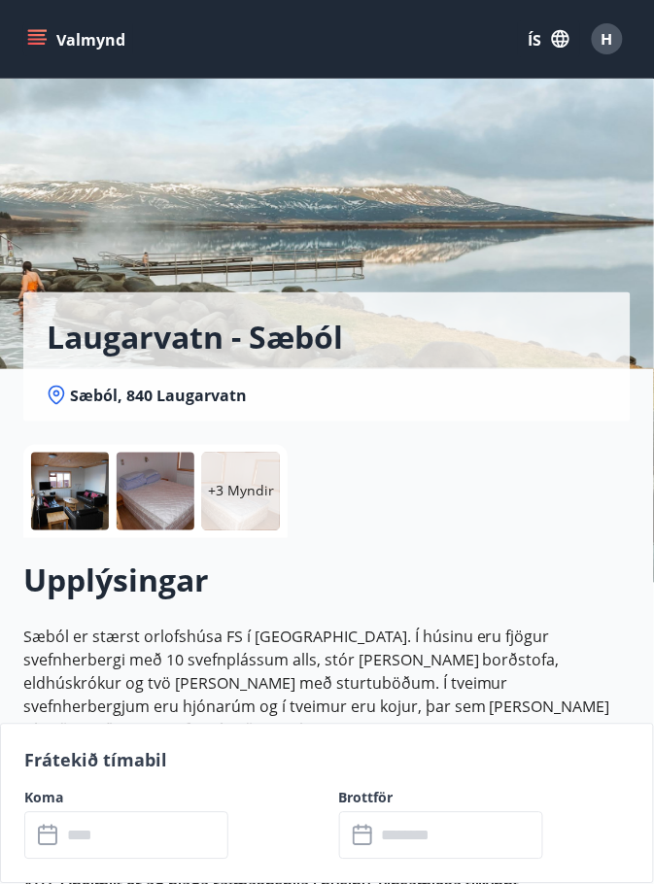
click at [46, 31] on icon "matseðill" at bounding box center [36, 38] width 19 height 19
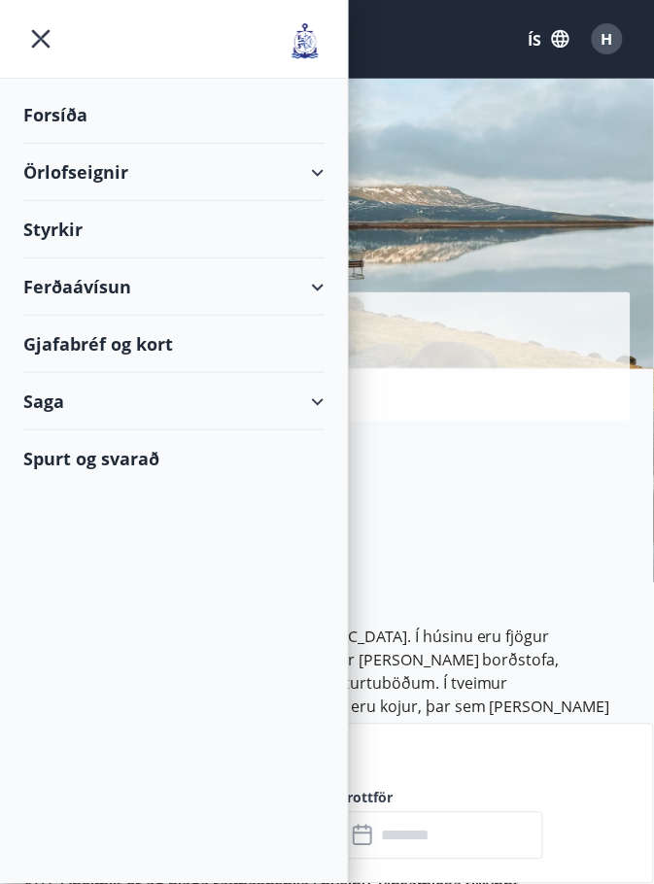
click at [486, 484] on div "+3 Myndir" at bounding box center [326, 491] width 607 height 93
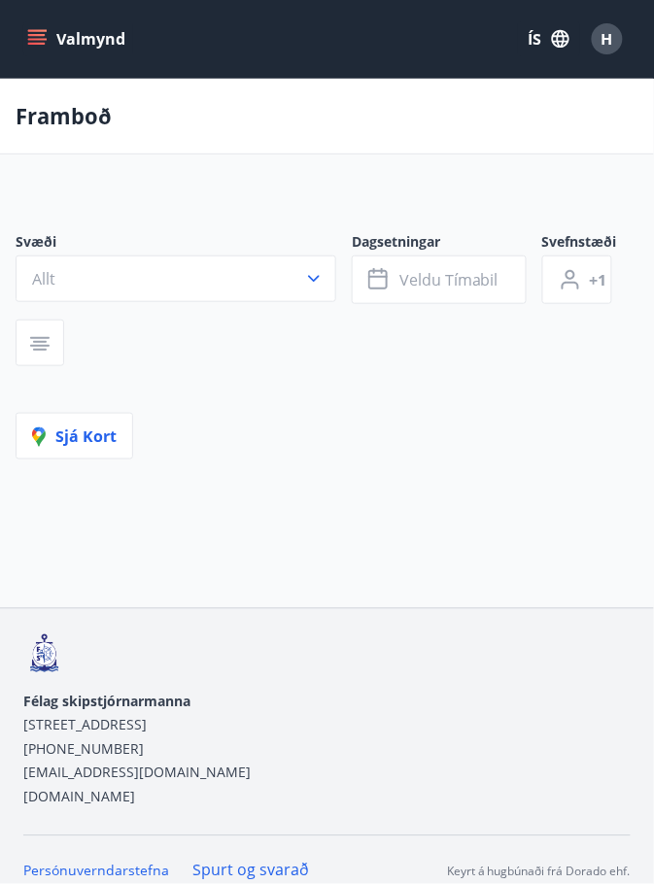
scroll to position [93, 0]
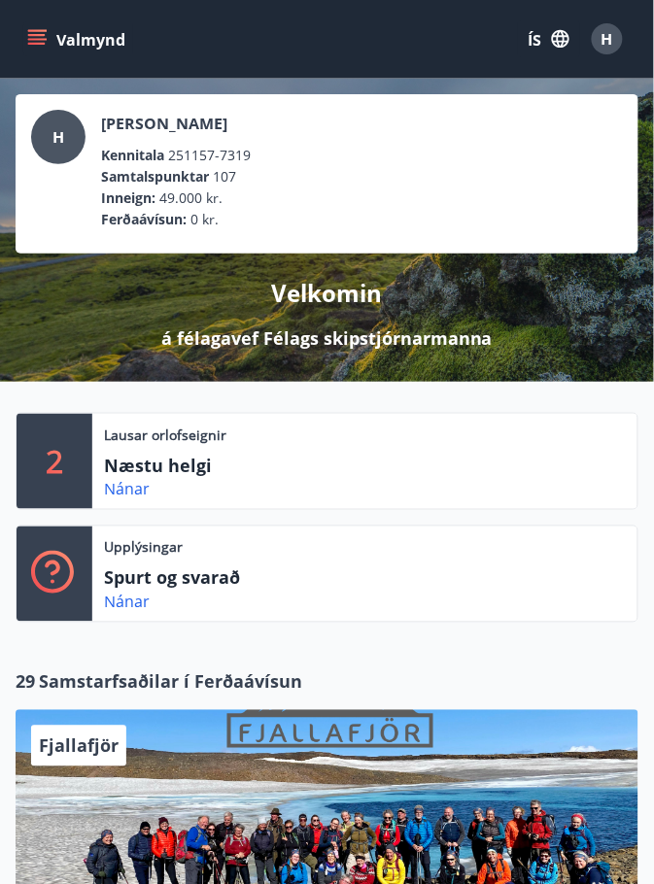
click at [609, 44] on font "H" at bounding box center [607, 38] width 12 height 21
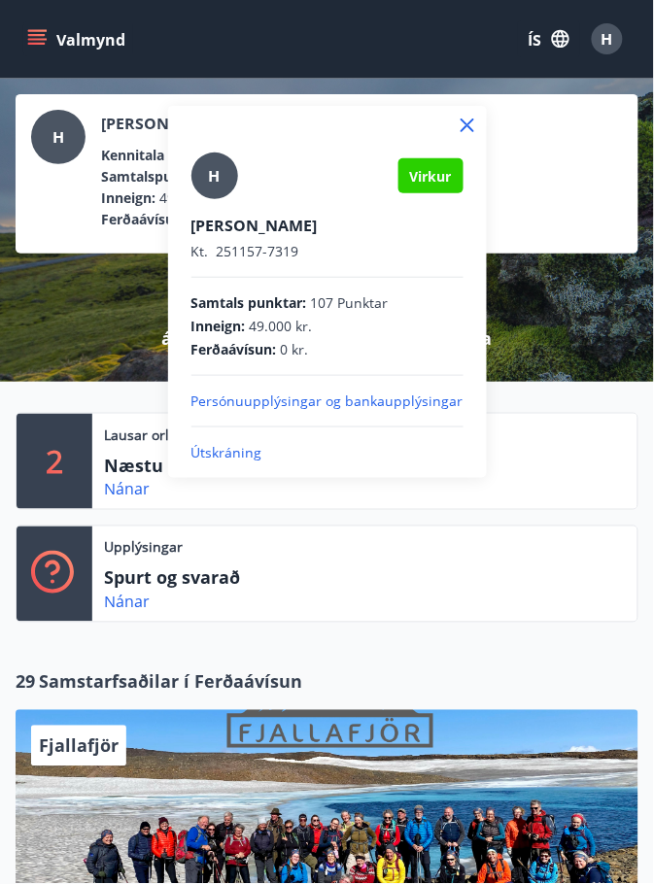
click at [250, 453] on font "Útskráning" at bounding box center [226, 452] width 71 height 18
